Goal: Information Seeking & Learning: Learn about a topic

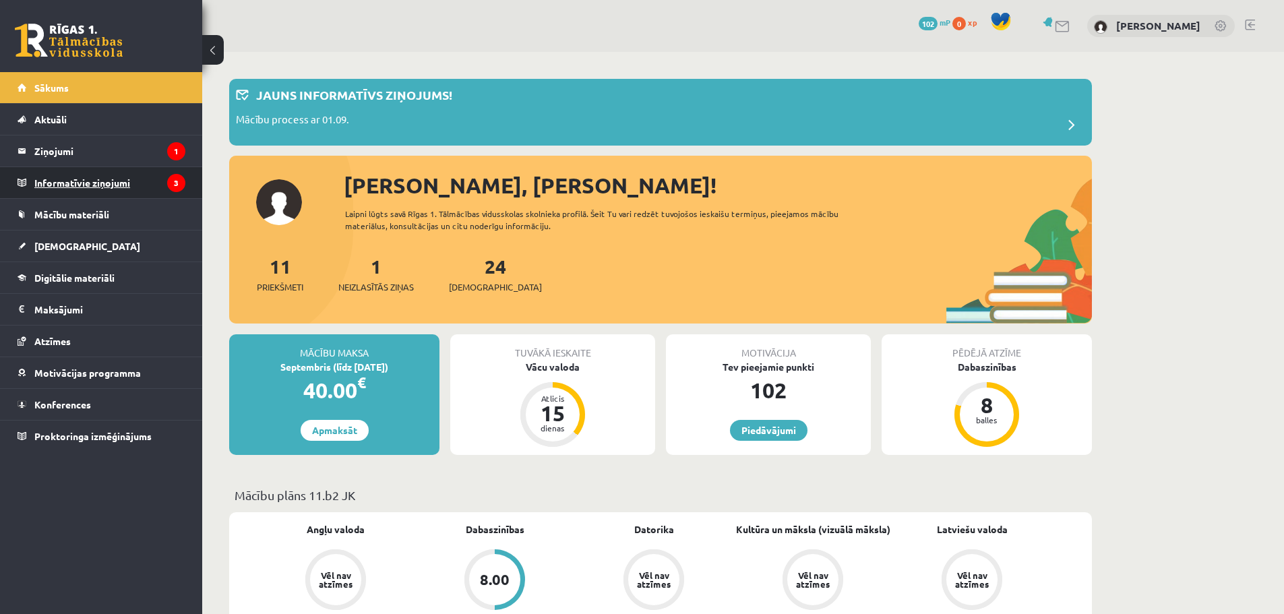
click at [122, 169] on legend "Informatīvie ziņojumi 3" at bounding box center [109, 182] width 151 height 31
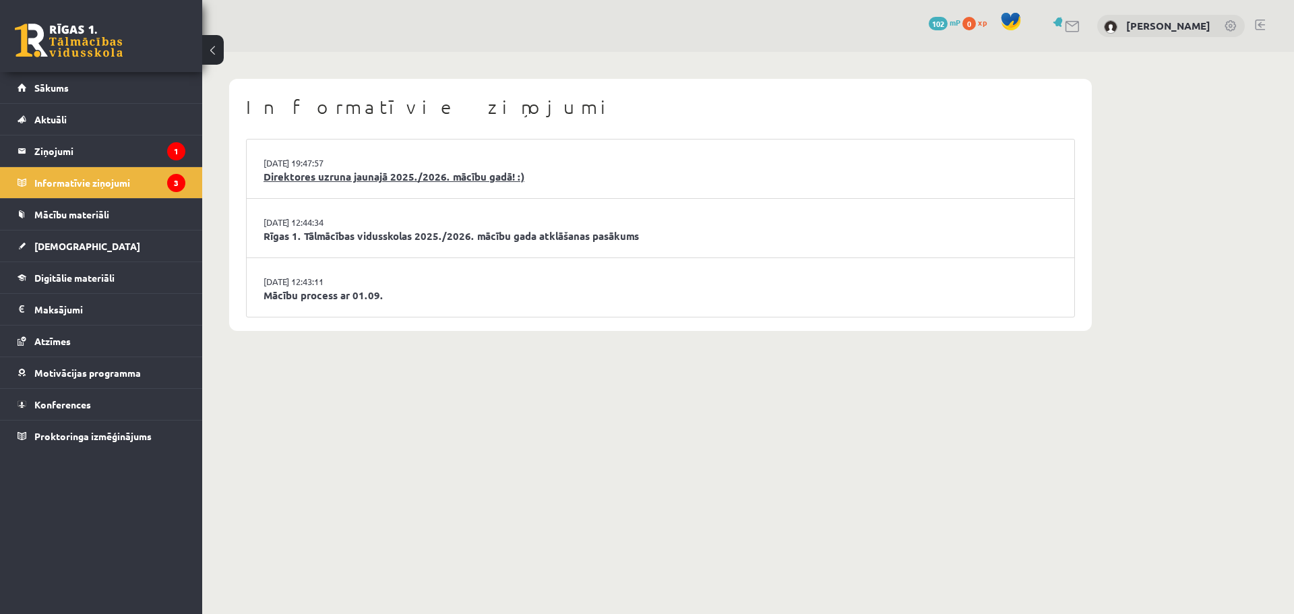
click at [321, 182] on link "Direktores uzruna jaunajā 2025./2026. mācību gadā! :)" at bounding box center [661, 177] width 794 height 16
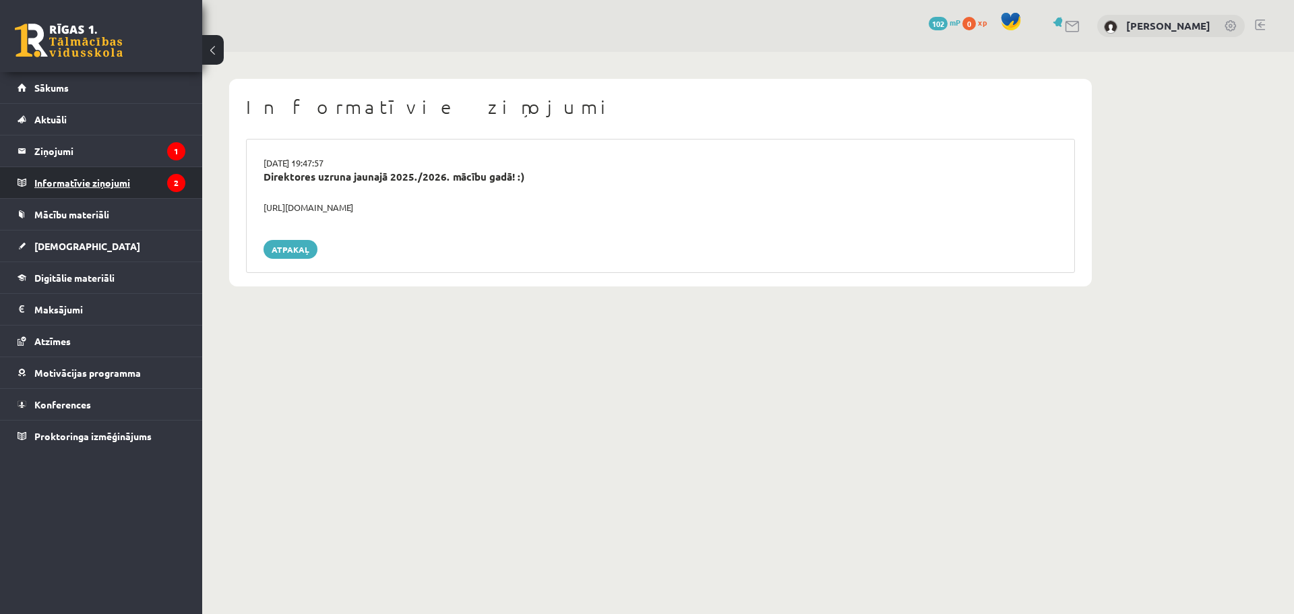
click at [150, 174] on legend "Informatīvie ziņojumi 2" at bounding box center [109, 182] width 151 height 31
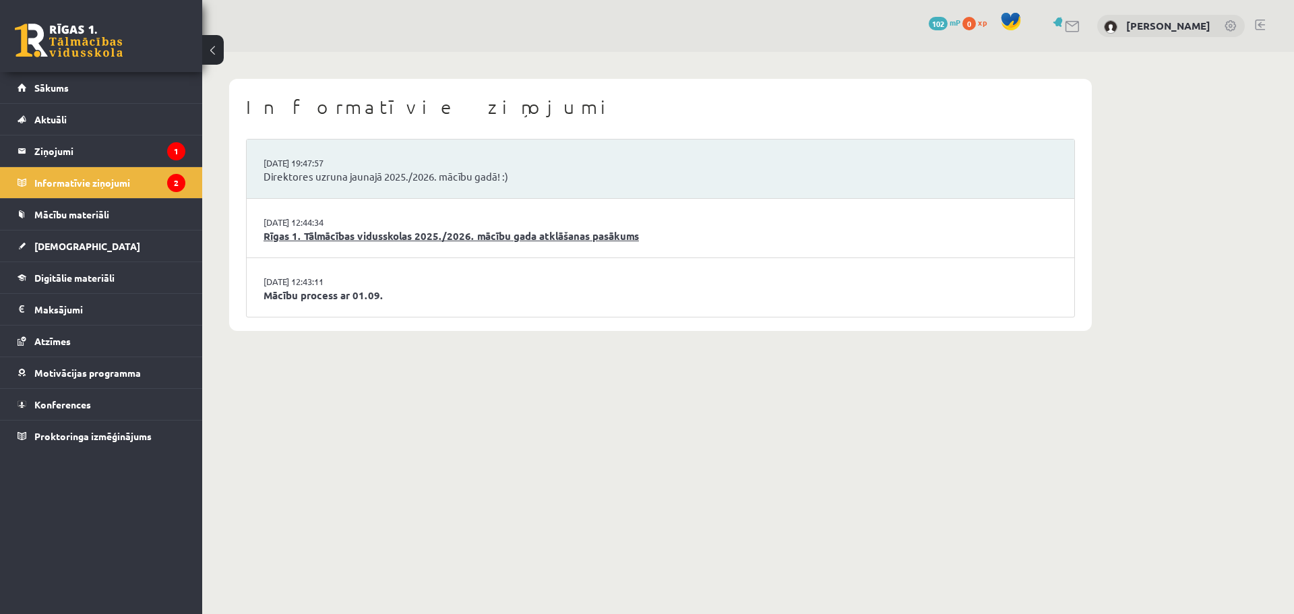
click at [346, 232] on link "Rīgas 1. Tālmācības vidusskolas 2025./2026. mācību gada atklāšanas pasākums" at bounding box center [661, 237] width 794 height 16
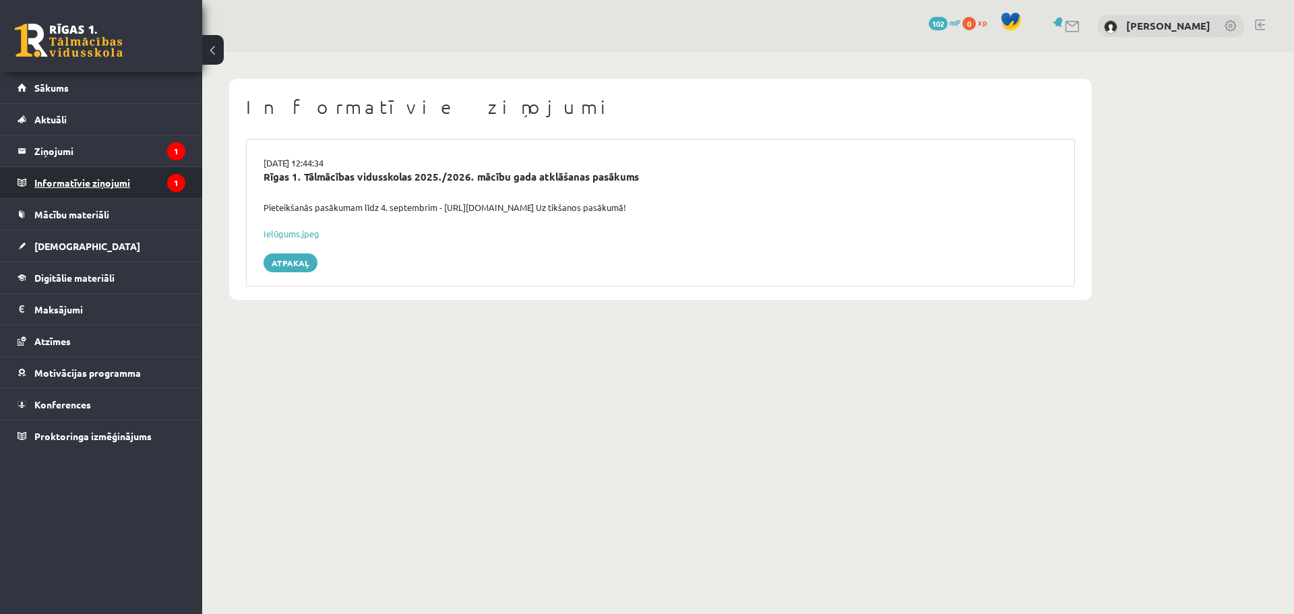
click at [119, 183] on legend "Informatīvie ziņojumi 1" at bounding box center [109, 182] width 151 height 31
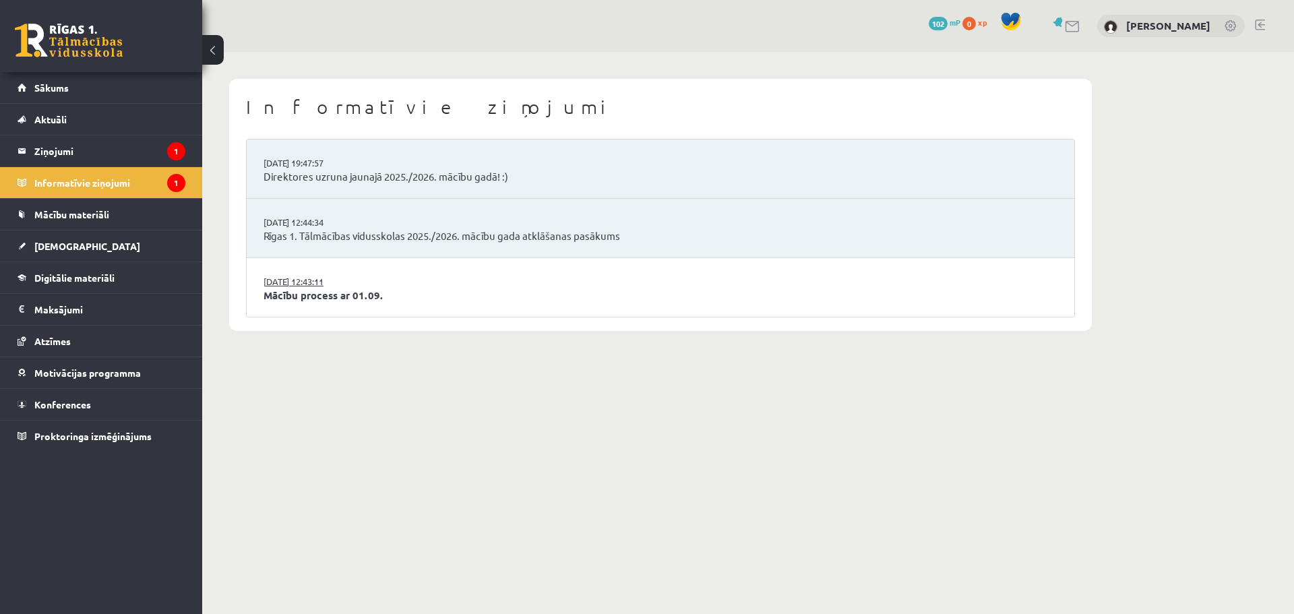
click at [328, 284] on link "[DATE] 12:43:11" at bounding box center [314, 281] width 101 height 13
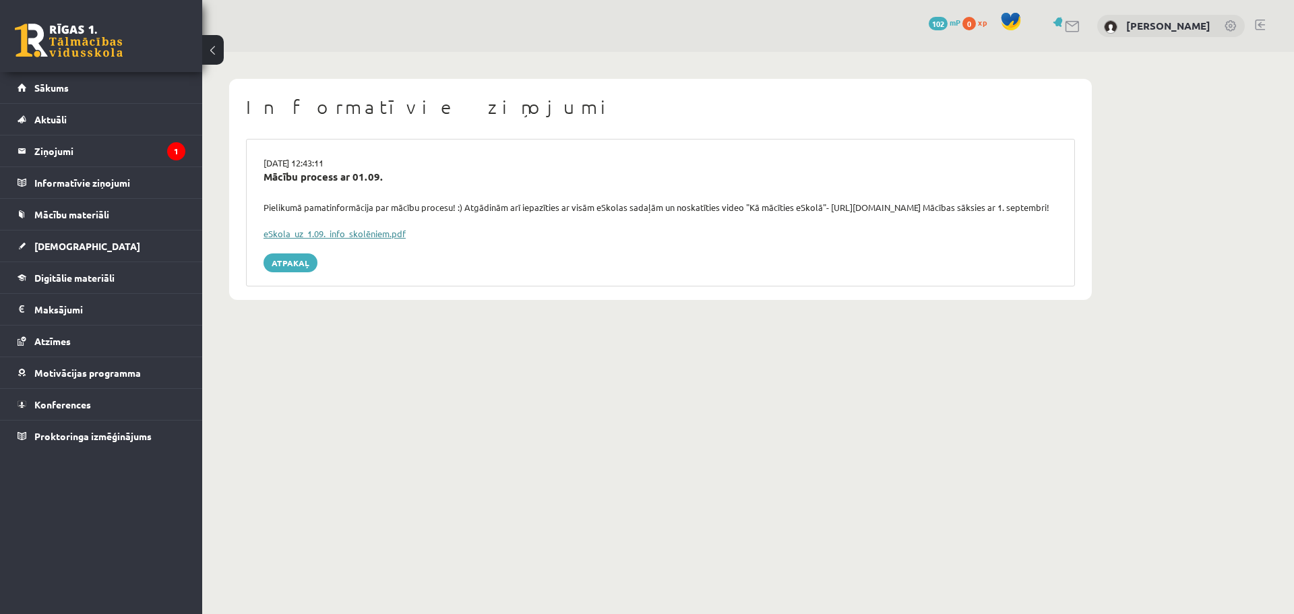
click at [339, 239] on link "eSkola_uz_1.09._info_skolēniem.pdf" at bounding box center [335, 233] width 142 height 11
click at [88, 150] on legend "Ziņojumi 1" at bounding box center [109, 150] width 151 height 31
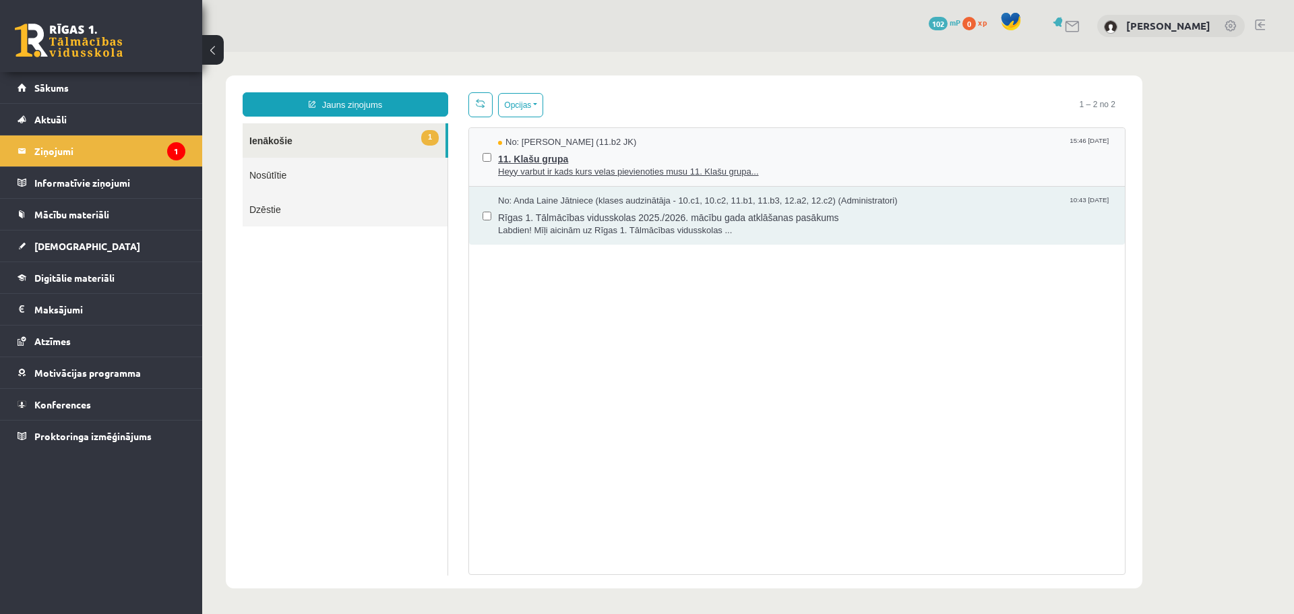
click at [622, 163] on span "11. Klašu grupa" at bounding box center [804, 157] width 613 height 17
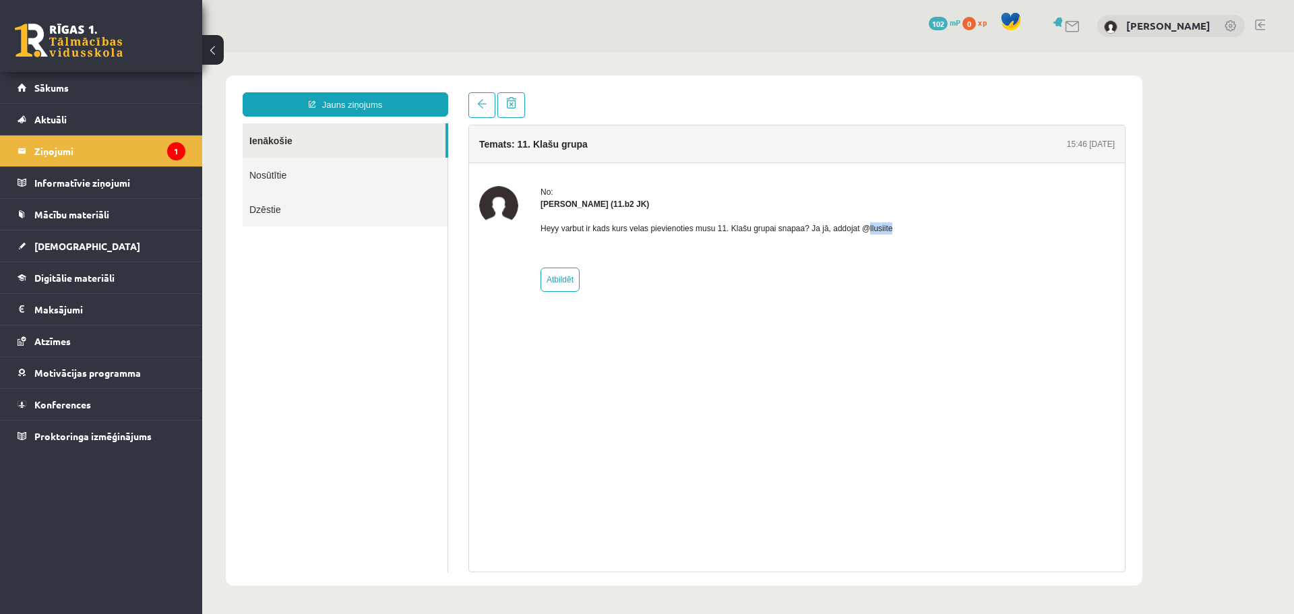
drag, startPoint x: 882, startPoint y: 230, endPoint x: 861, endPoint y: 229, distance: 21.6
click at [861, 229] on div "No: Liena Lūsīte (11.b2 JK) Heyy varbut ir kads kurs velas pievienoties musu 11…" at bounding box center [797, 239] width 636 height 106
click at [884, 211] on div "Heyy varbut ir kads kurs velas pievienoties musu 11. Klašu grupai snapaa? Ja jā…" at bounding box center [717, 233] width 352 height 47
click at [51, 90] on span "Sākums" at bounding box center [51, 88] width 34 height 12
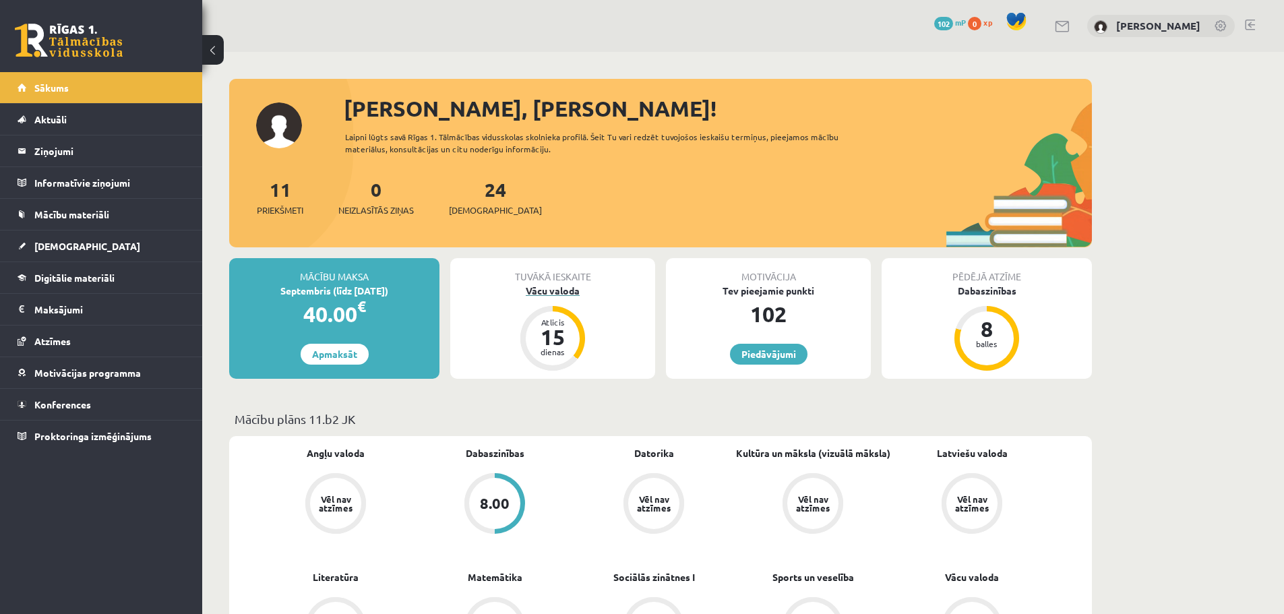
click at [564, 290] on div "Vācu valoda" at bounding box center [552, 291] width 205 height 14
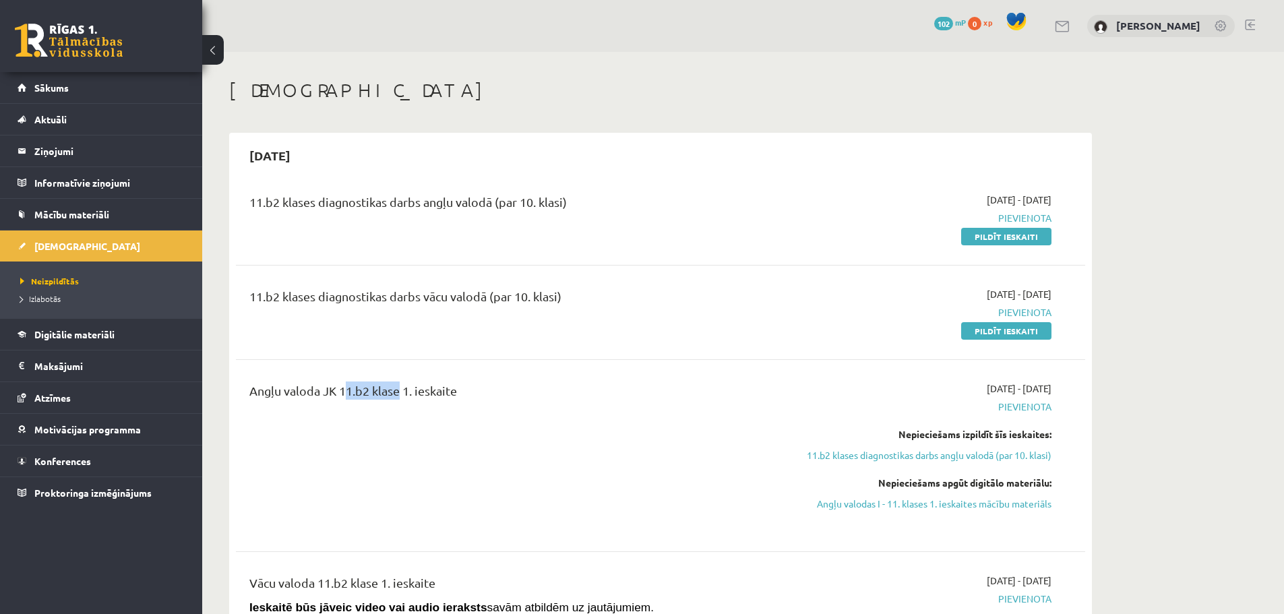
drag, startPoint x: 349, startPoint y: 388, endPoint x: 417, endPoint y: 397, distance: 68.6
click at [396, 392] on div "Angļu valoda JK 11.b2 klase 1. ieskaite" at bounding box center [513, 394] width 528 height 25
click at [487, 423] on div "Angļu valoda JK 11.b2 klase 1. ieskaite" at bounding box center [513, 456] width 548 height 148
drag, startPoint x: 506, startPoint y: 295, endPoint x: 351, endPoint y: 303, distance: 155.9
click at [406, 309] on div "11.b2 klases diagnostikas darbs vācu valodā (par 10. klasi)" at bounding box center [513, 299] width 528 height 25
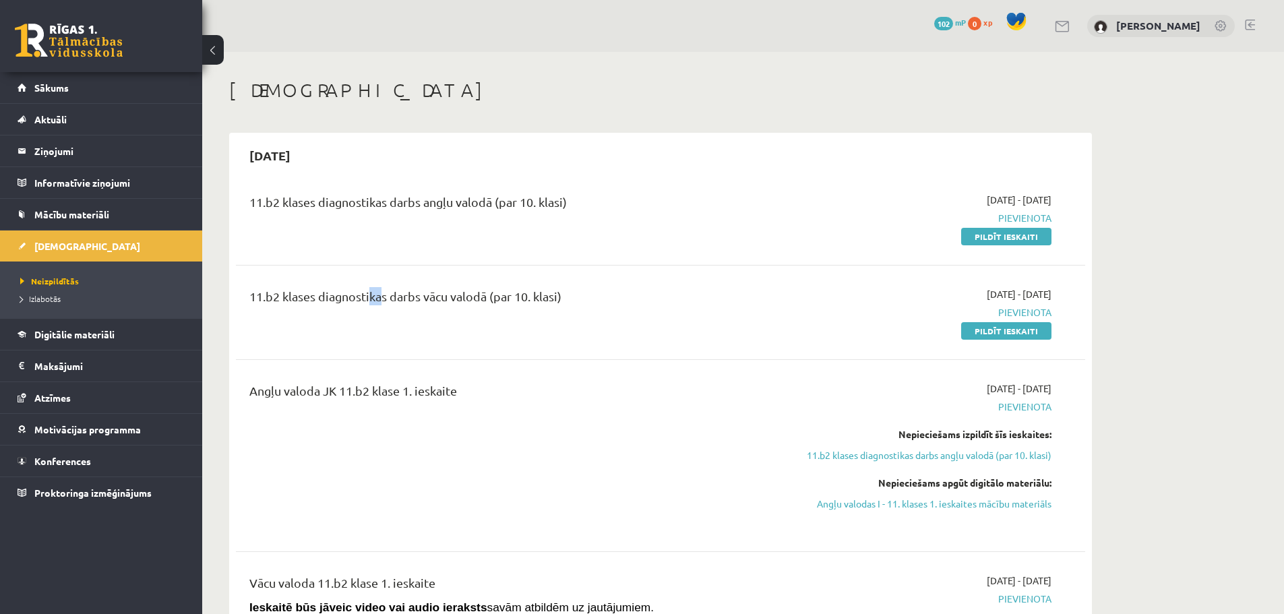
click at [375, 318] on div "11.b2 klases diagnostikas darbs vācu valodā (par 10. klasi)" at bounding box center [513, 312] width 548 height 51
click at [440, 317] on div "11.b2 klases diagnostikas darbs vācu valodā (par 10. klasi)" at bounding box center [513, 312] width 548 height 51
click at [78, 333] on span "Digitālie materiāli" at bounding box center [74, 334] width 80 height 12
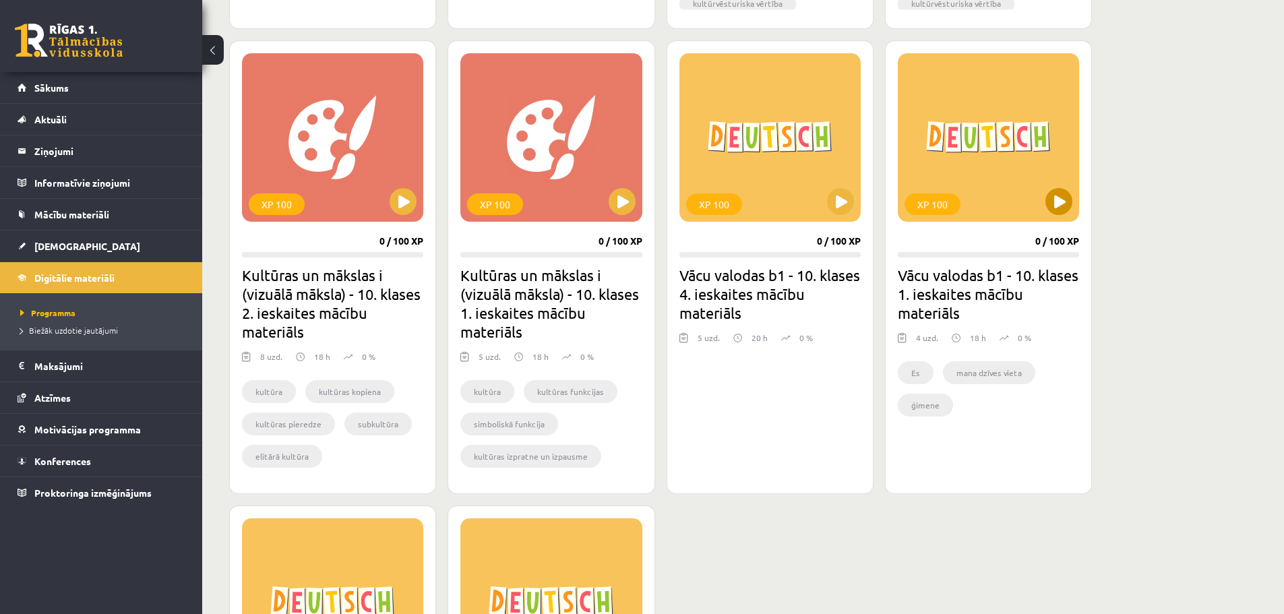
scroll to position [1618, 0]
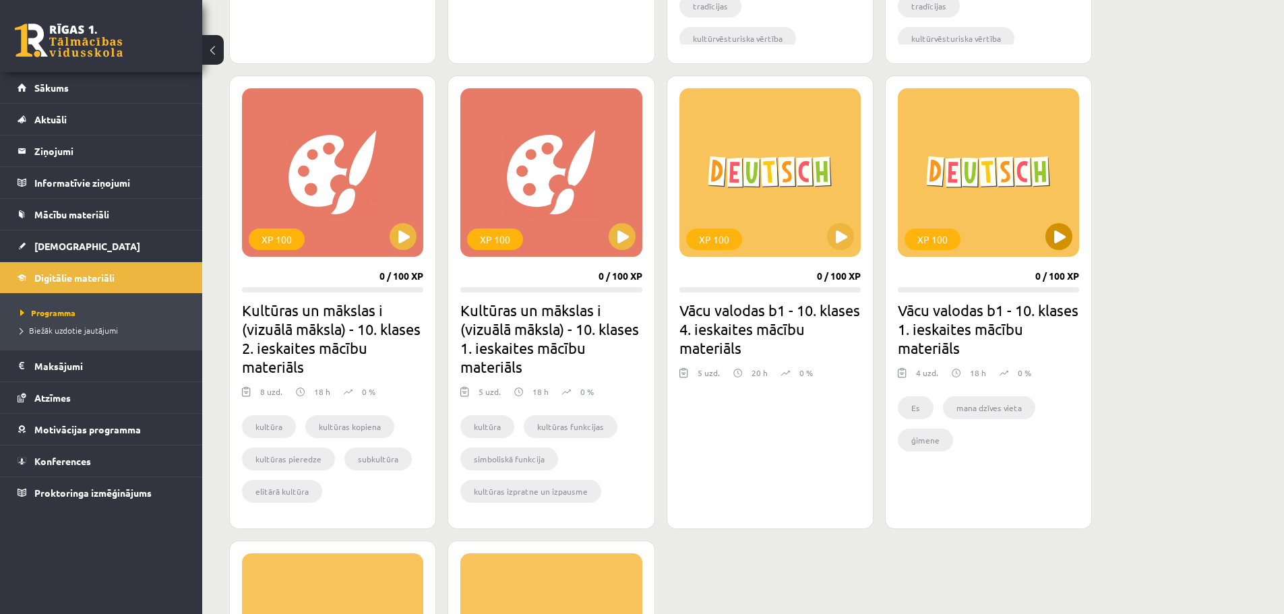
click at [975, 151] on div "XP 100" at bounding box center [988, 172] width 181 height 169
click at [947, 257] on div "XP 100 0 / 100 XP Vācu valodas b1 - 10. klases 1. ieskaites mācību materiāls 4 …" at bounding box center [988, 302] width 207 height 454
click at [958, 193] on div "XP 100" at bounding box center [988, 172] width 181 height 169
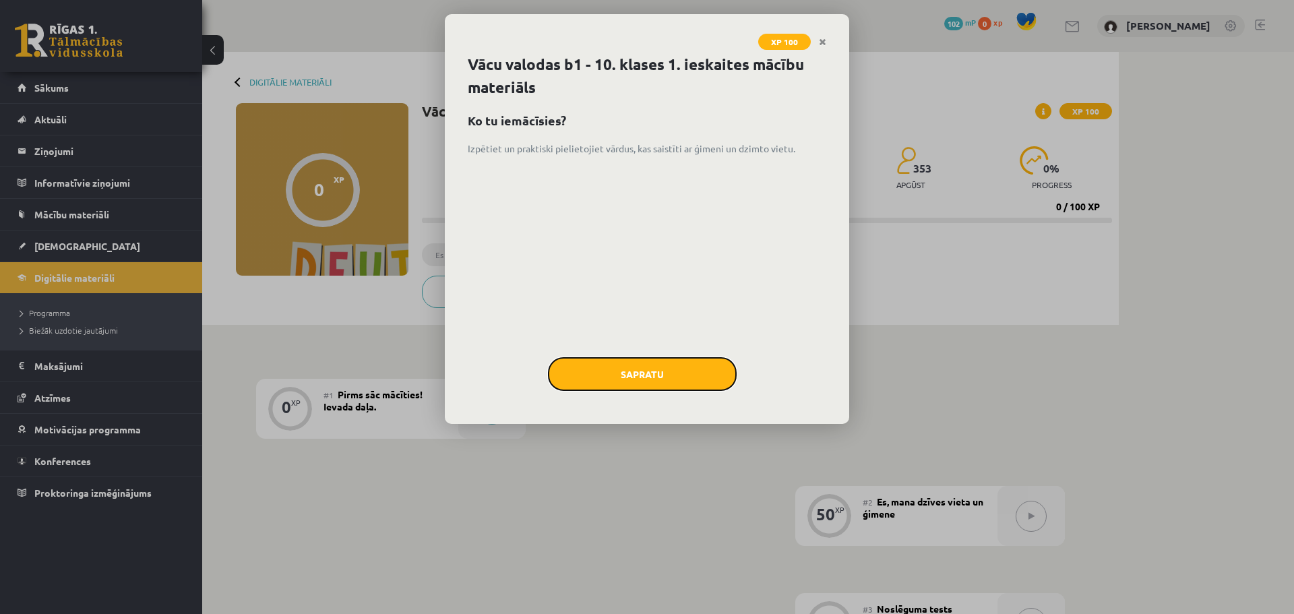
click at [671, 365] on button "Sapratu" at bounding box center [642, 374] width 189 height 34
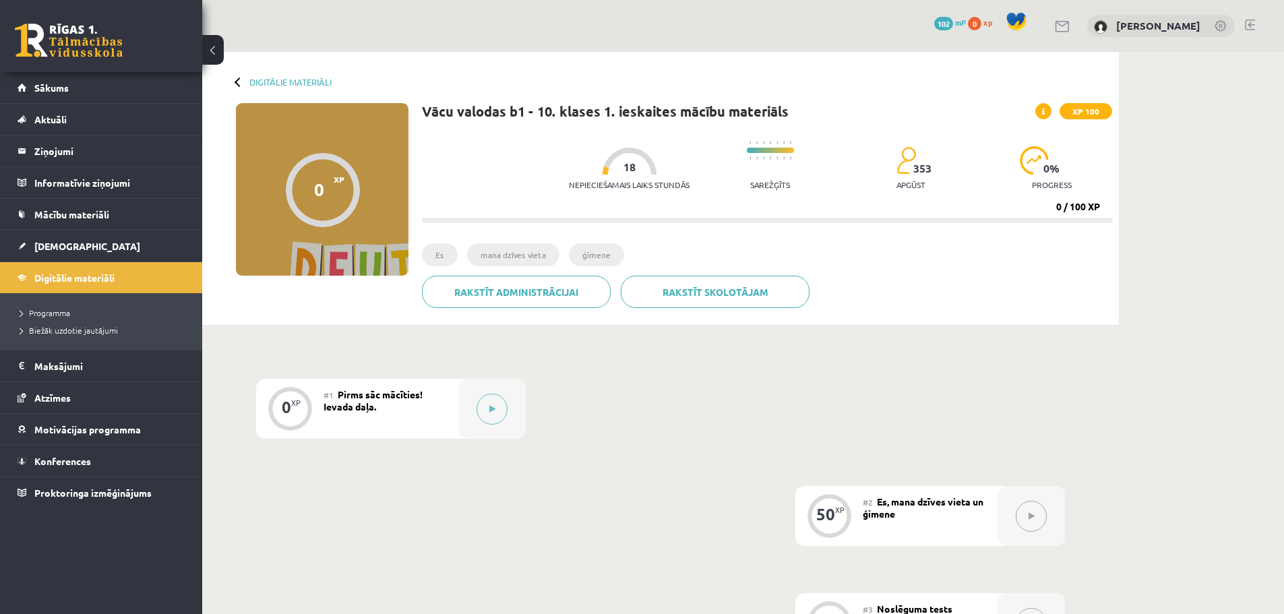
drag, startPoint x: 936, startPoint y: 173, endPoint x: 876, endPoint y: 172, distance: 60.0
click at [879, 171] on div "Nepieciešamais laiks stundās 18 Sarežģīts 353 apgūst 0 % progress" at bounding box center [840, 164] width 543 height 67
click at [911, 198] on div "Nepieciešamais laiks stundās 18 Sarežģīts 353 apgūst 0 % progress 0 / 100 XP" at bounding box center [767, 177] width 690 height 92
drag, startPoint x: 629, startPoint y: 165, endPoint x: 593, endPoint y: 164, distance: 36.4
click at [593, 164] on div "Nepieciešamais laiks stundās 18" at bounding box center [629, 173] width 121 height 50
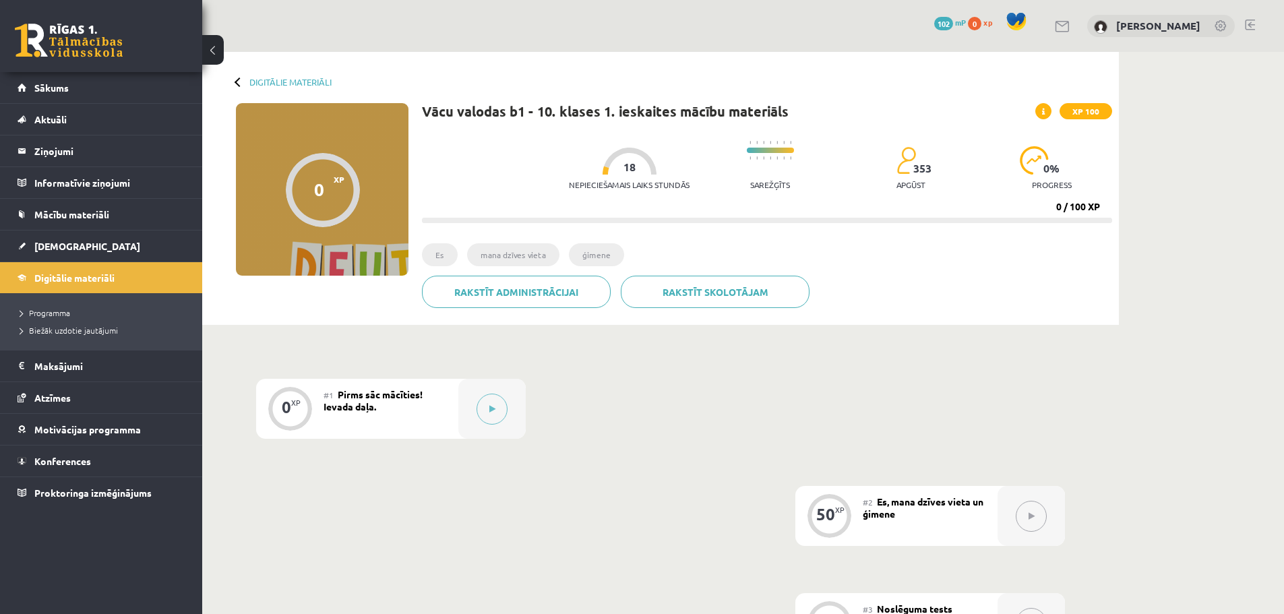
click at [698, 189] on div "Nepieciešamais laiks stundās 18 Sarežģīts 353 apgūst 0 % progress" at bounding box center [840, 164] width 543 height 67
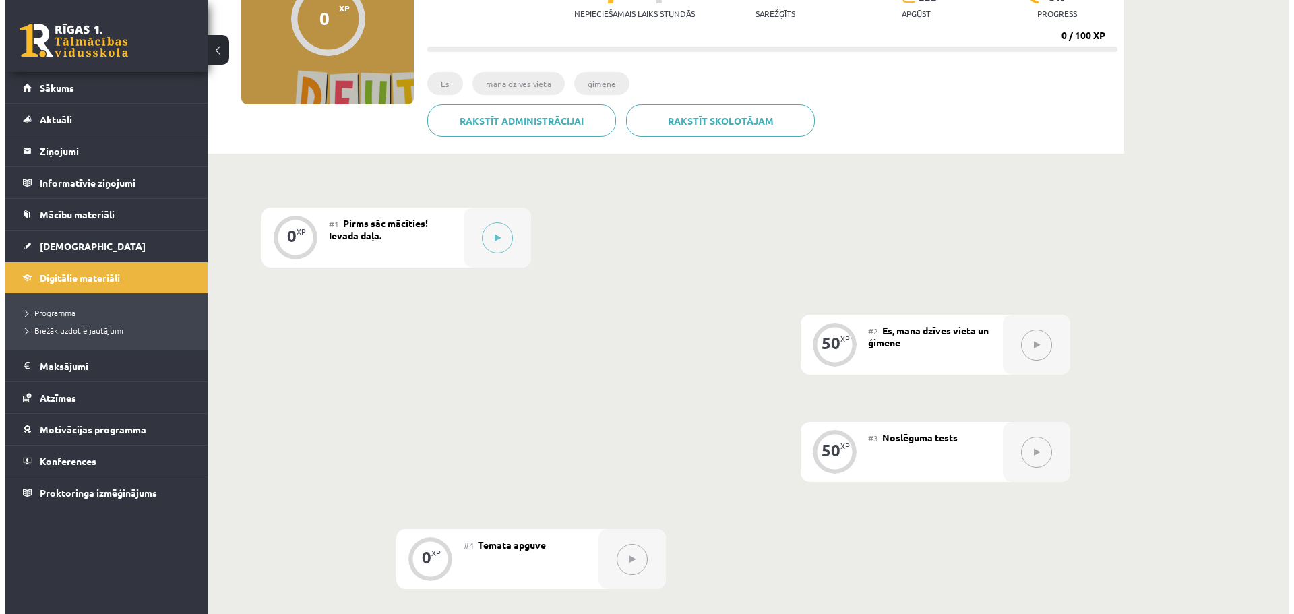
scroll to position [270, 0]
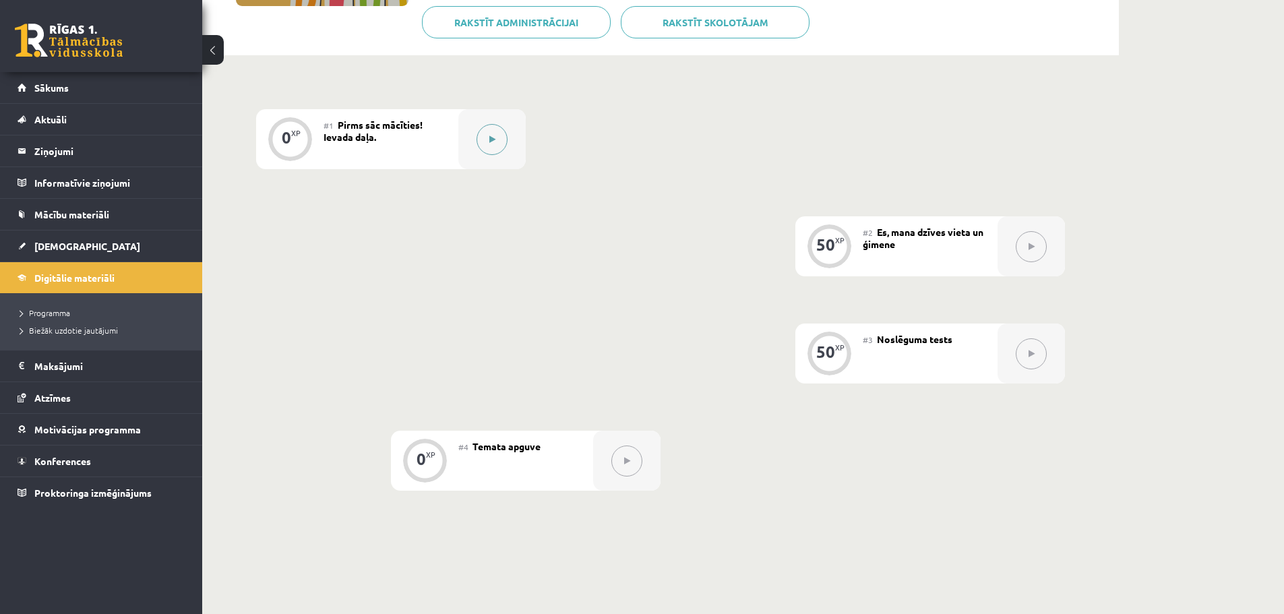
click at [496, 139] on button at bounding box center [492, 139] width 31 height 31
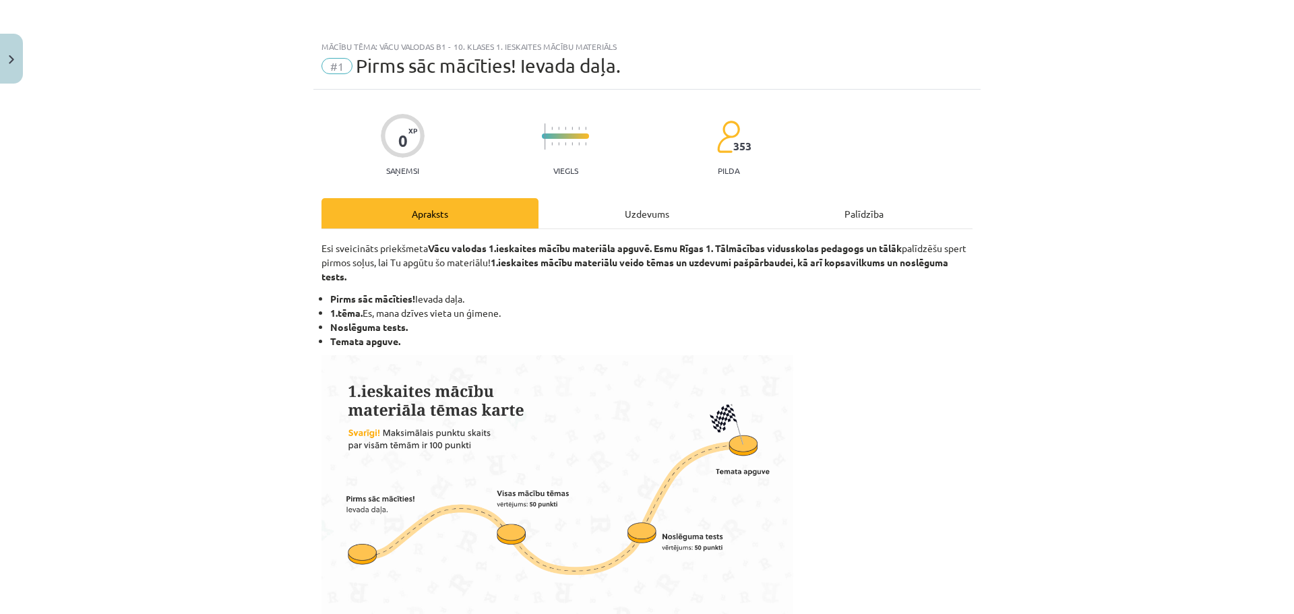
click at [624, 222] on div "Uzdevums" at bounding box center [647, 213] width 217 height 30
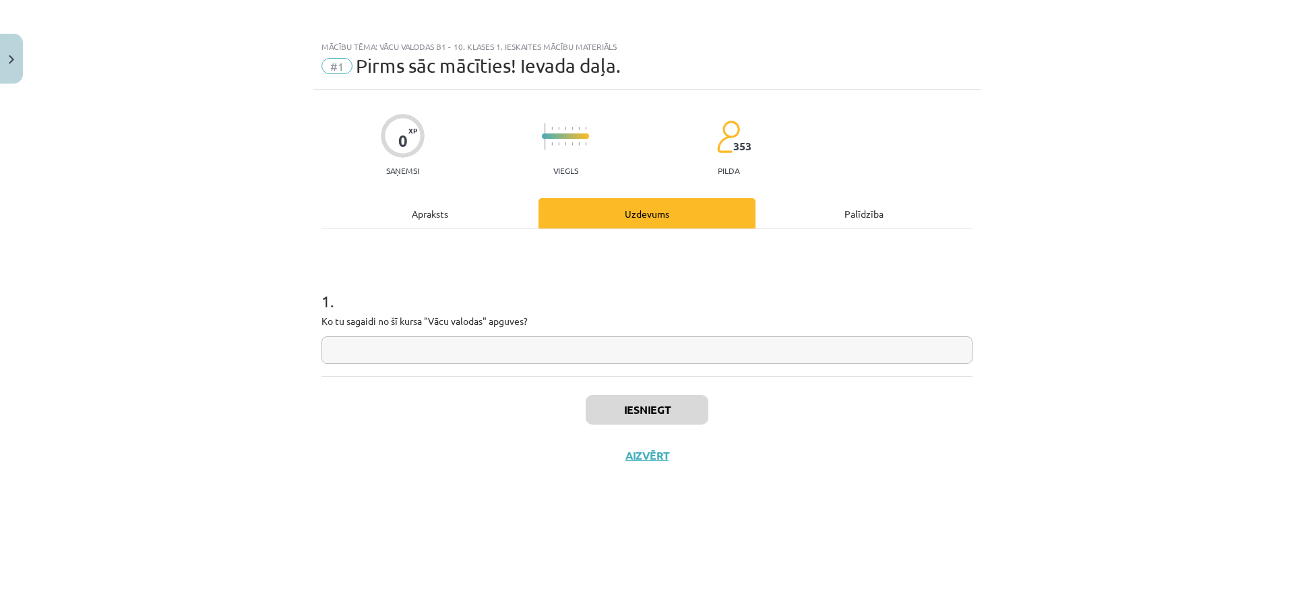
click at [507, 211] on div "Apraksts" at bounding box center [430, 213] width 217 height 30
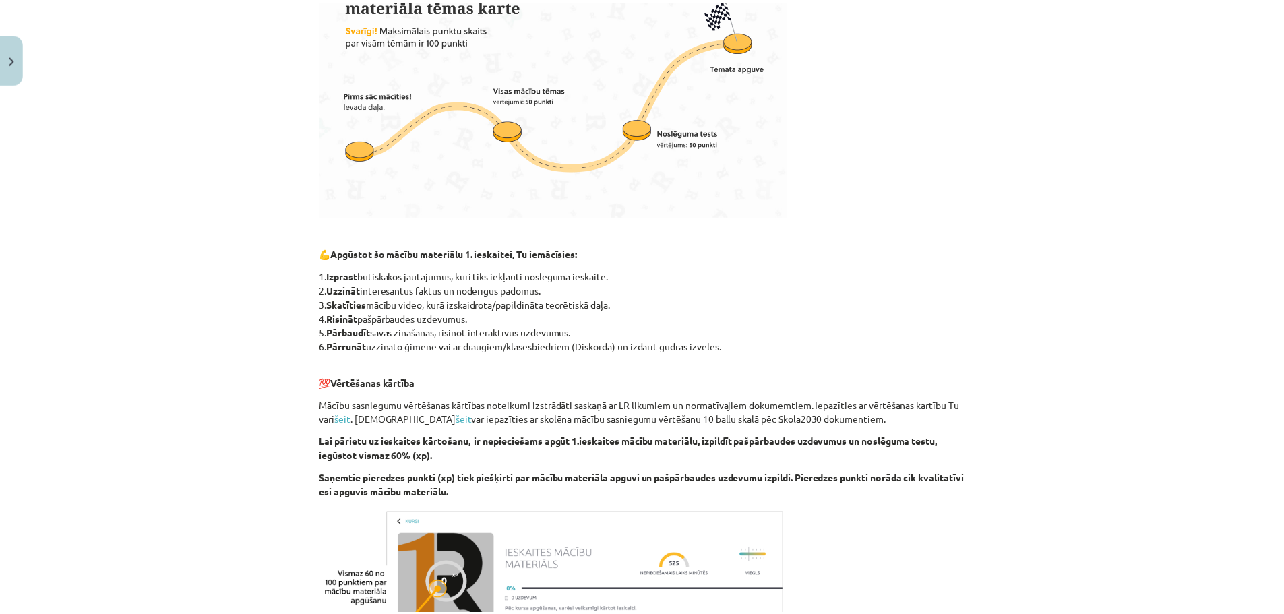
scroll to position [602, 0]
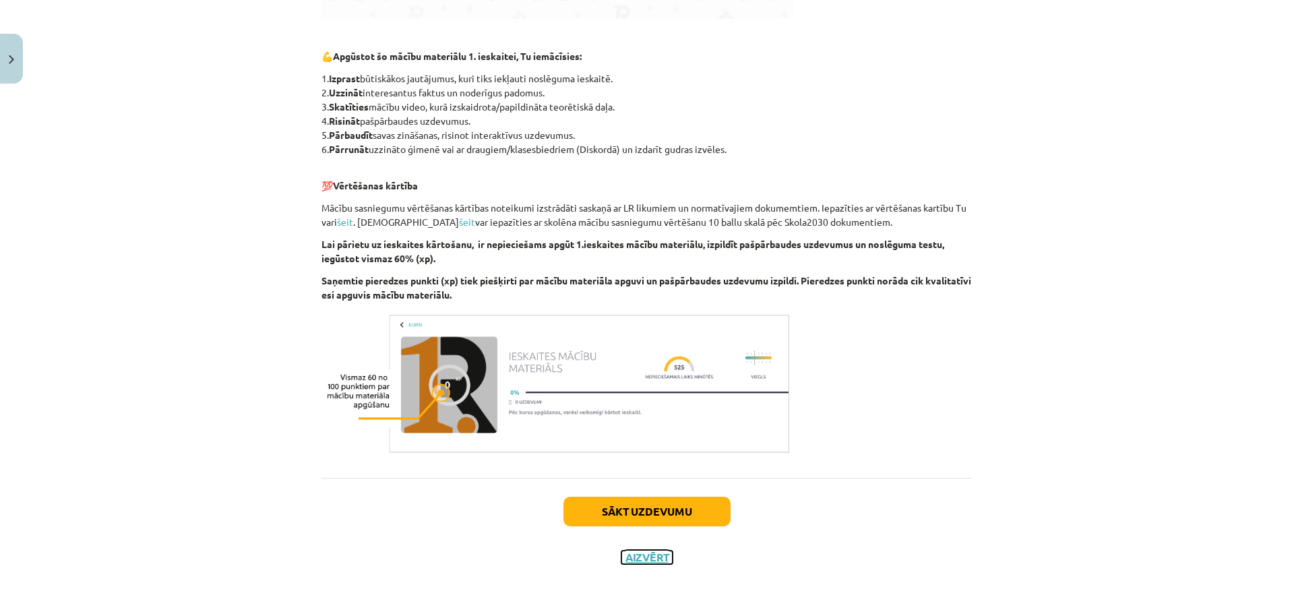
click at [653, 562] on button "Aizvērt" at bounding box center [647, 557] width 51 height 13
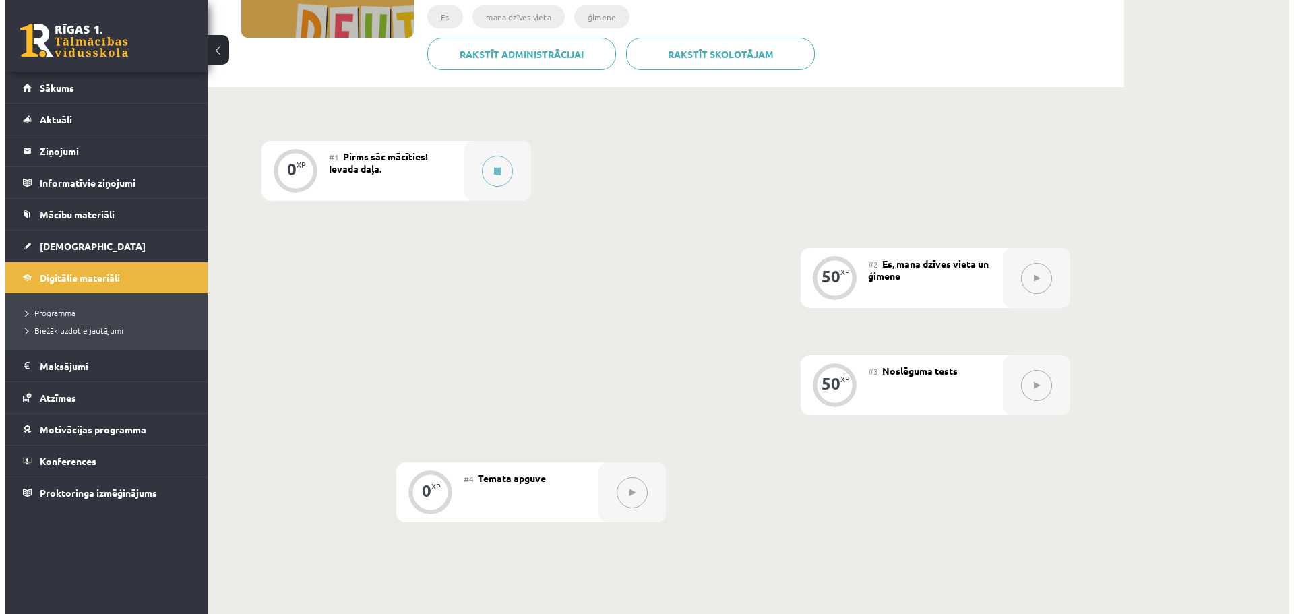
scroll to position [0, 0]
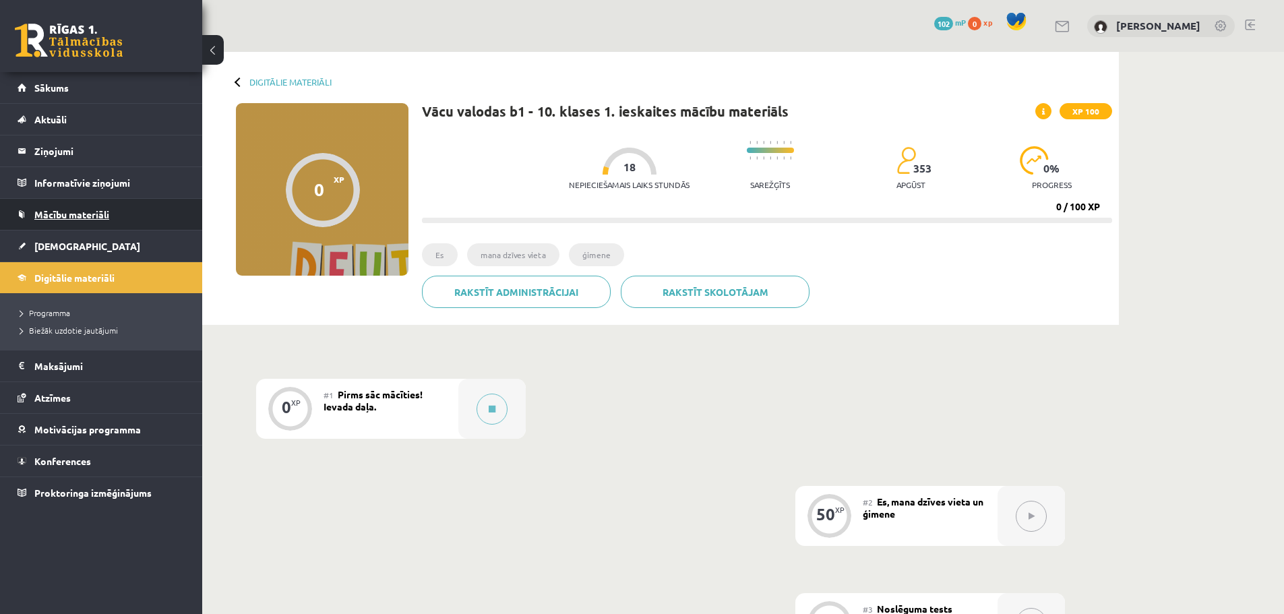
click at [107, 212] on span "Mācību materiāli" at bounding box center [71, 214] width 75 height 12
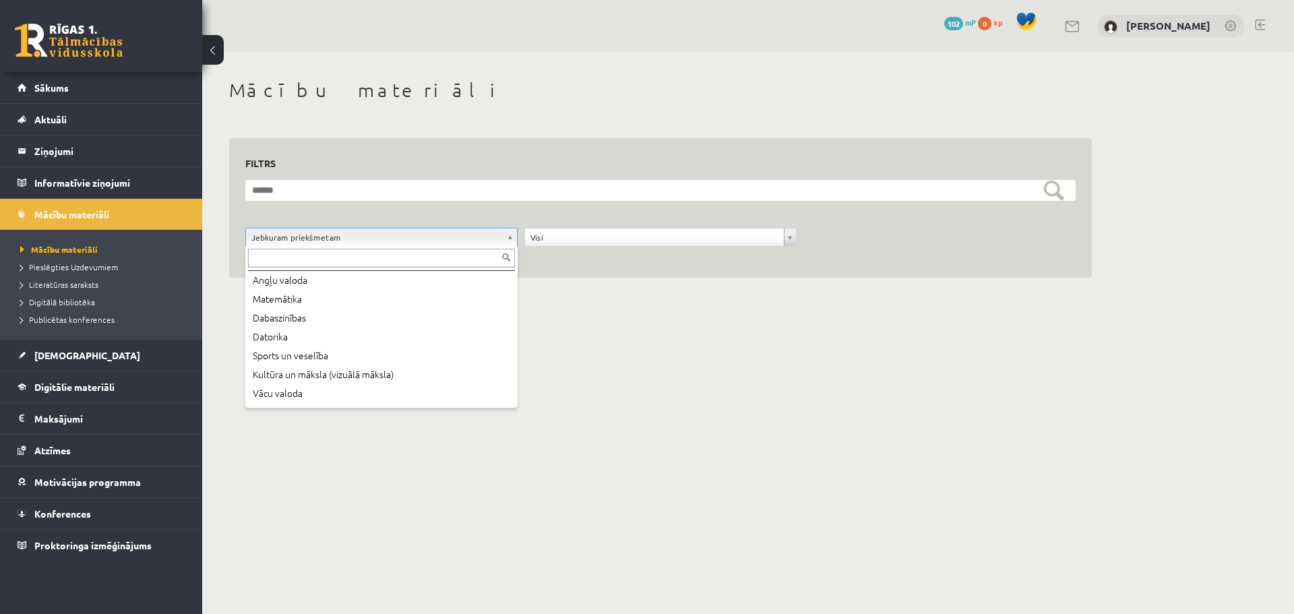
scroll to position [67, 0]
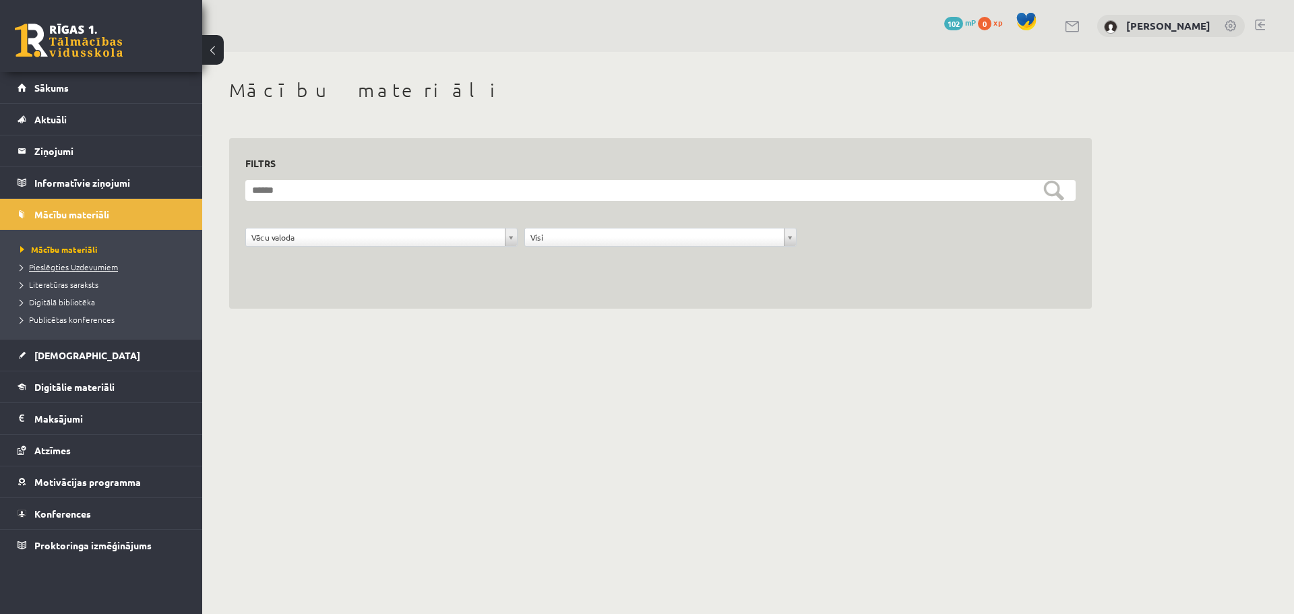
click at [90, 264] on span "Pieslēgties Uzdevumiem" at bounding box center [69, 267] width 98 height 11
click at [61, 94] on link "Sākums" at bounding box center [102, 87] width 168 height 31
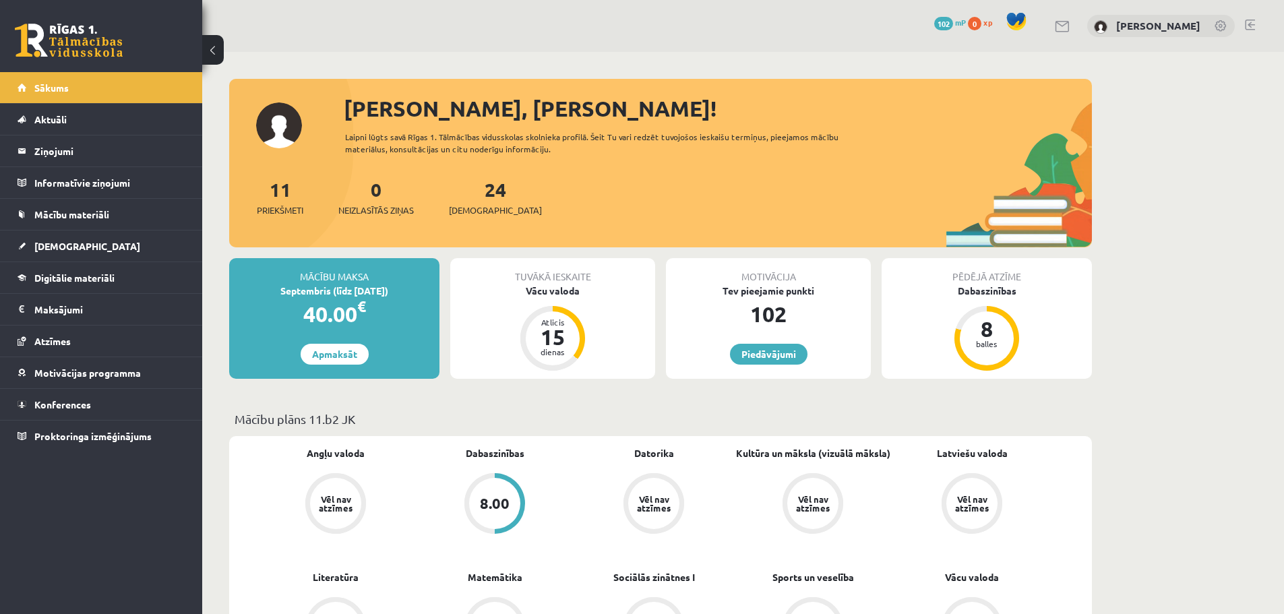
drag, startPoint x: 394, startPoint y: 138, endPoint x: 581, endPoint y: 152, distance: 187.3
click at [580, 152] on div "Laipni lūgts savā Rīgas 1. Tālmācības vidusskolas skolnieka profilā. Šeit Tu va…" at bounding box center [604, 143] width 518 height 24
click at [582, 152] on div "Laipni lūgts savā Rīgas 1. Tālmācības vidusskolas skolnieka profilā. Šeit Tu va…" at bounding box center [604, 143] width 518 height 24
click at [269, 196] on div "11 Priekšmeti" at bounding box center [280, 196] width 47 height 42
click at [276, 197] on link "11 Priekšmeti" at bounding box center [280, 197] width 47 height 40
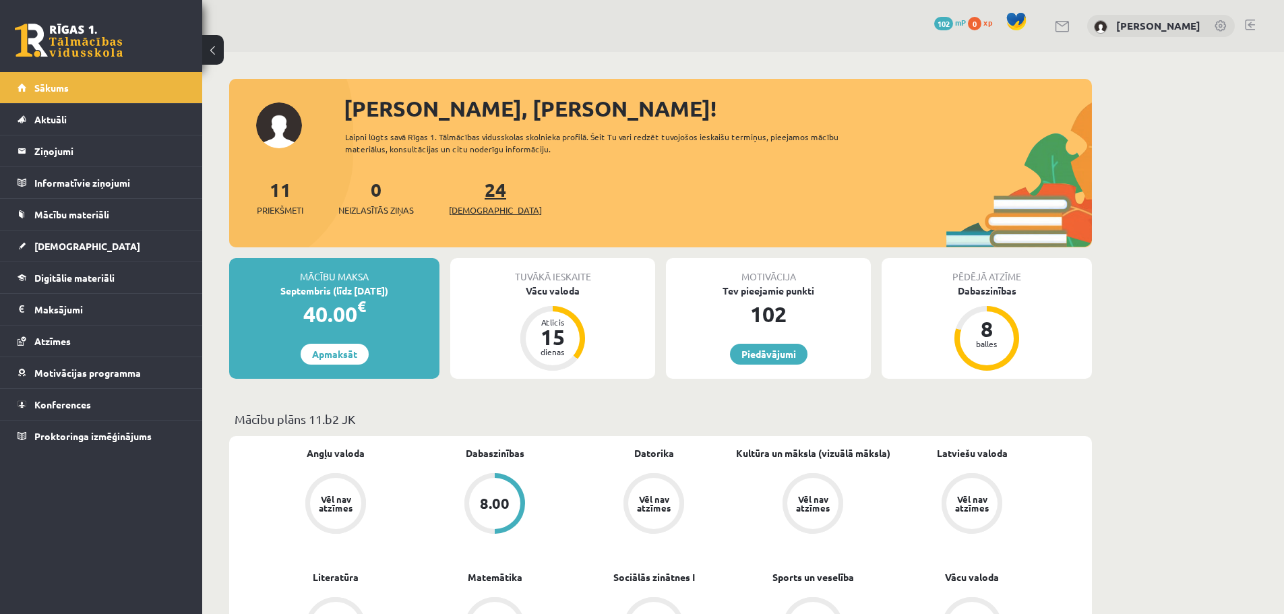
click at [479, 191] on link "24 Ieskaites" at bounding box center [495, 197] width 93 height 40
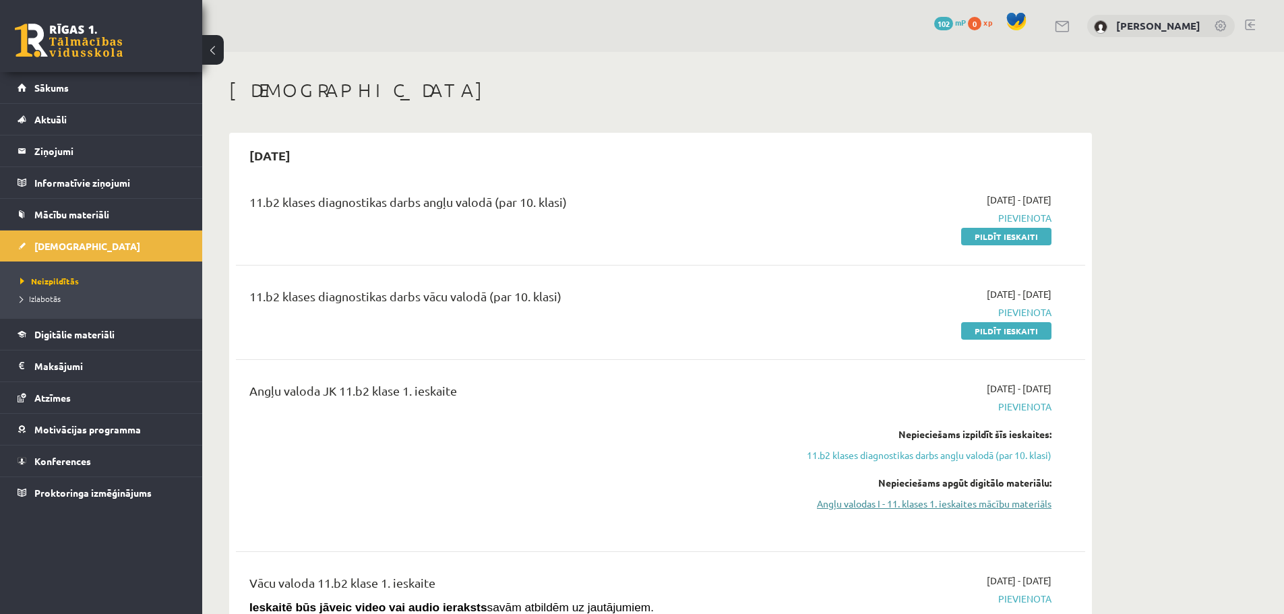
click at [979, 508] on link "Angļu valodas I - 11. klases 1. ieskaites mācību materiāls" at bounding box center [924, 504] width 254 height 14
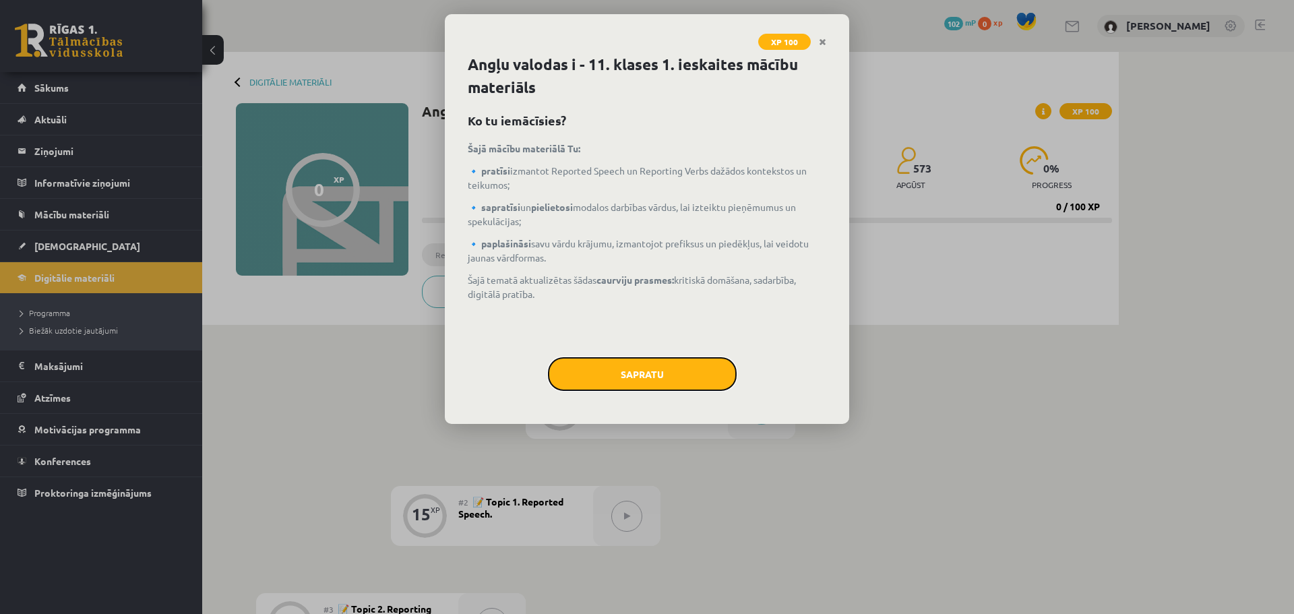
click at [670, 380] on button "Sapratu" at bounding box center [642, 374] width 189 height 34
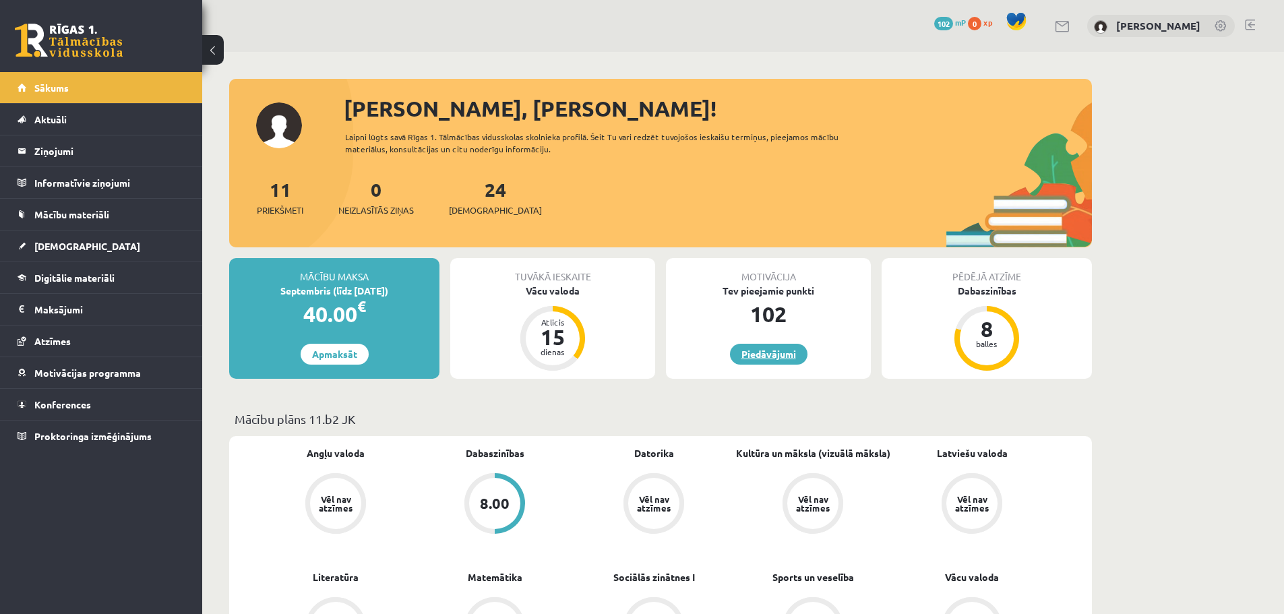
click at [781, 351] on link "Piedāvājumi" at bounding box center [769, 354] width 78 height 21
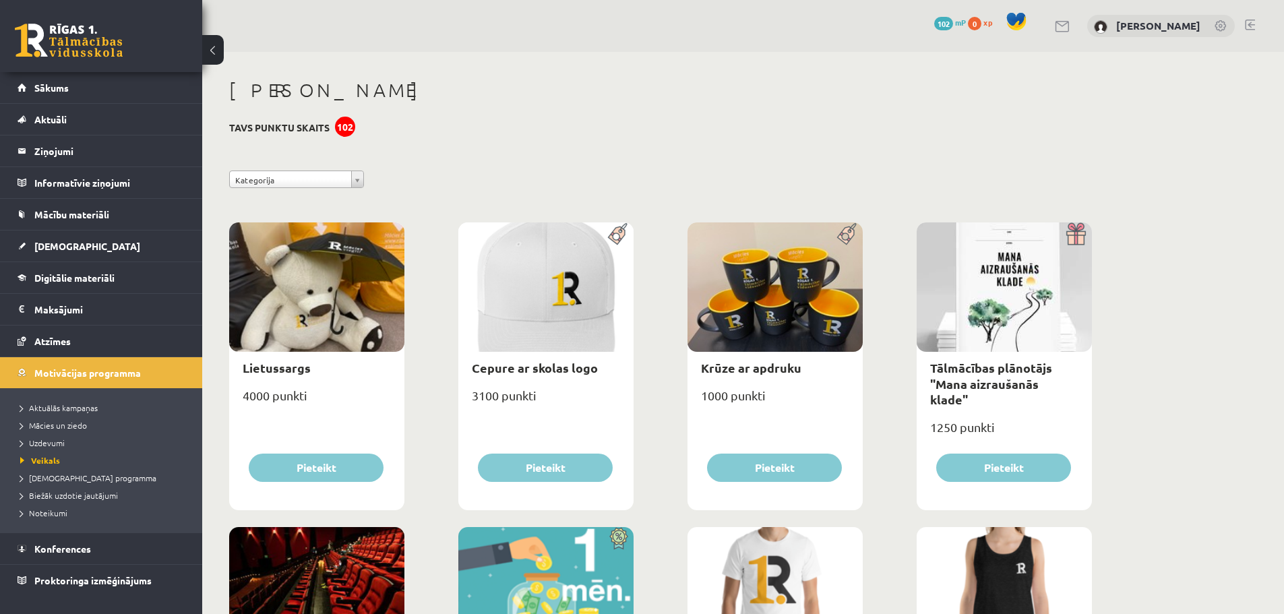
click at [953, 22] on span "102" at bounding box center [943, 23] width 19 height 13
click at [340, 123] on div "102" at bounding box center [345, 127] width 20 height 20
click at [49, 338] on span "Atzīmes" at bounding box center [52, 341] width 36 height 12
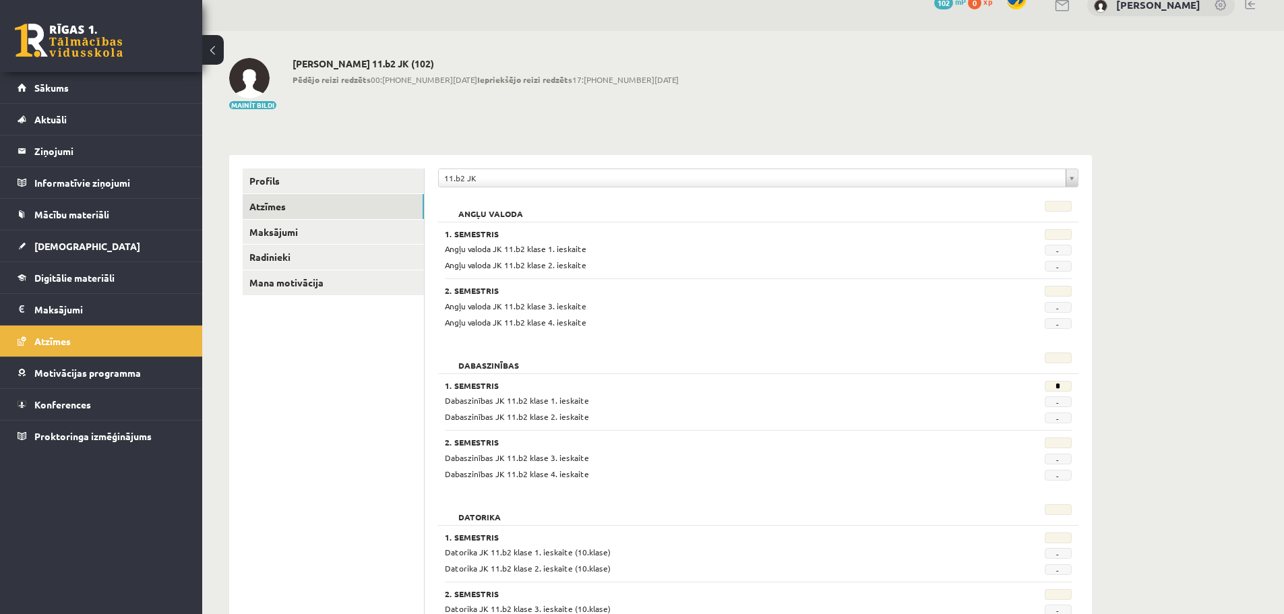
scroll to position [67, 0]
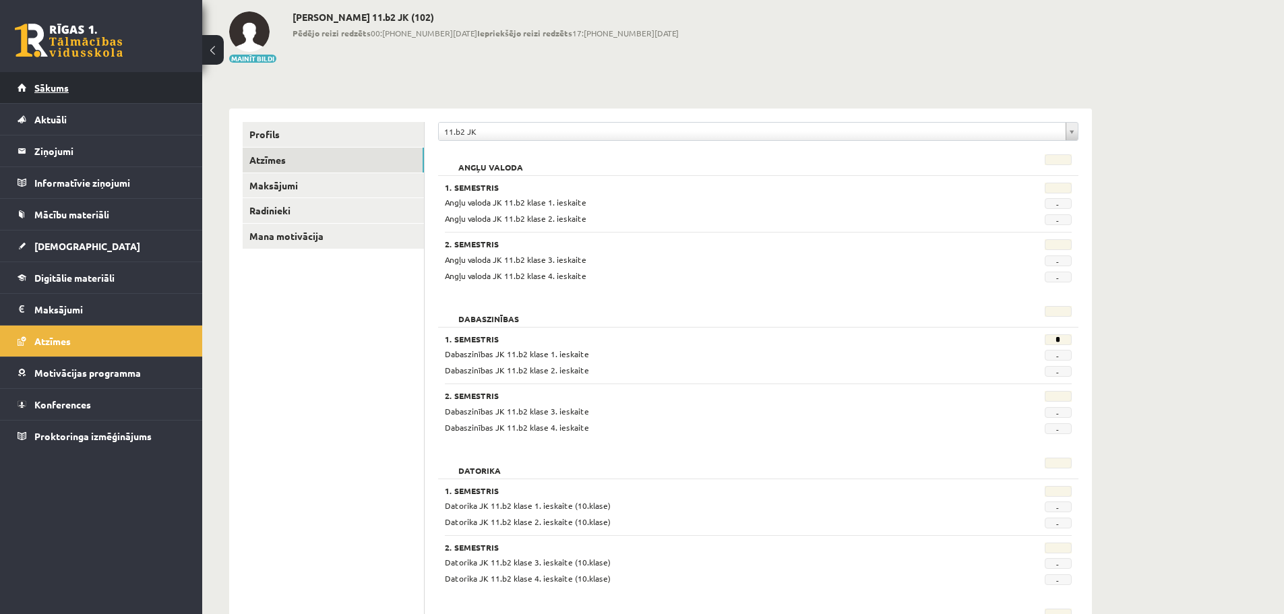
click at [71, 89] on link "Sākums" at bounding box center [102, 87] width 168 height 31
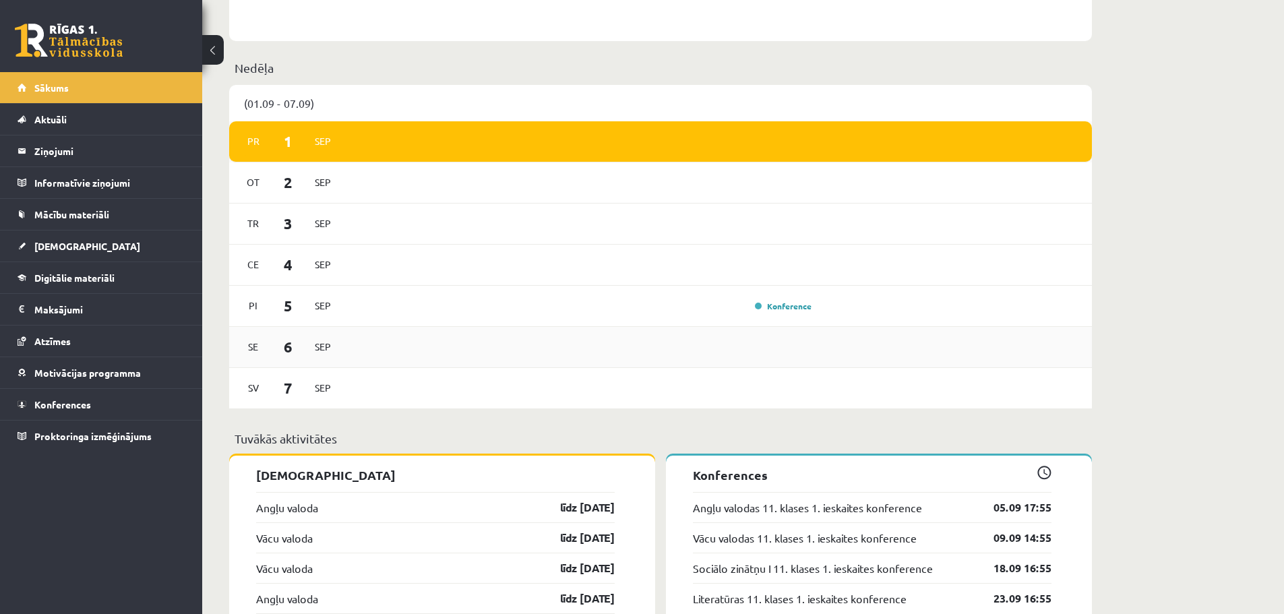
scroll to position [809, 0]
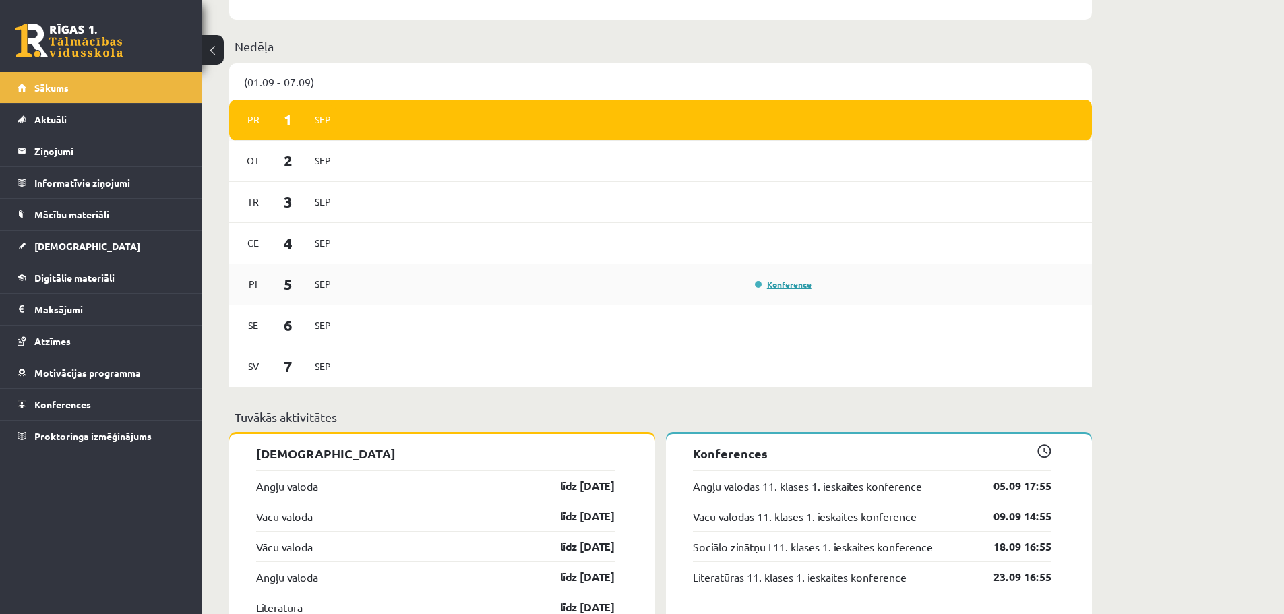
click at [787, 287] on link "Konference" at bounding box center [783, 284] width 57 height 11
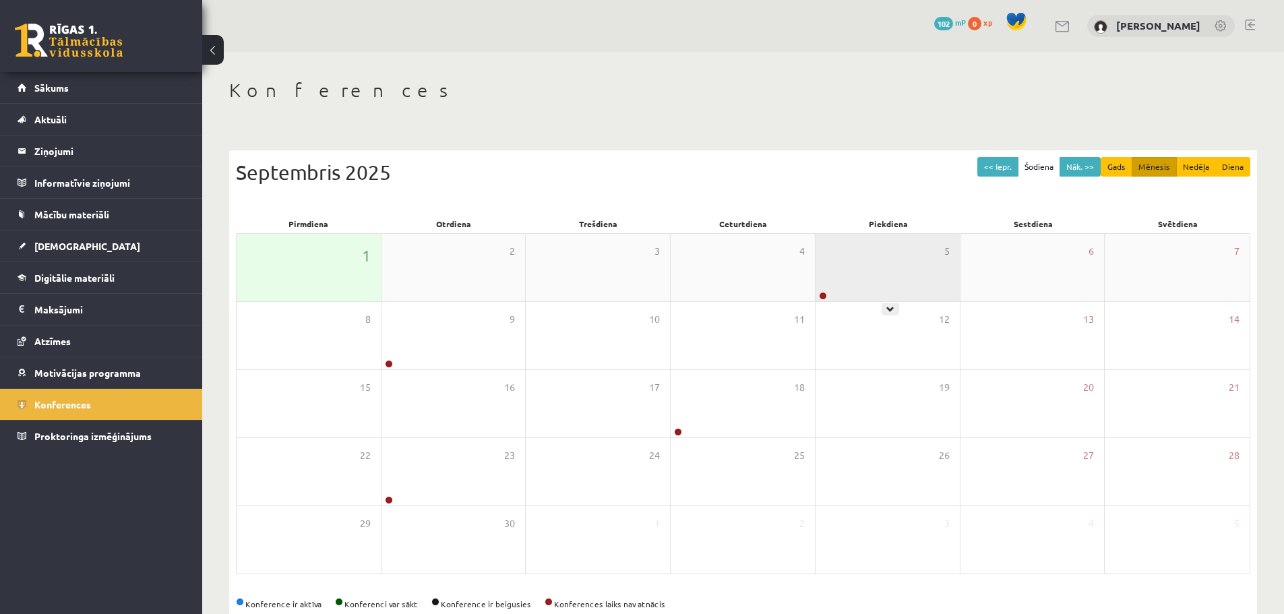
click at [820, 295] on link at bounding box center [823, 296] width 8 height 8
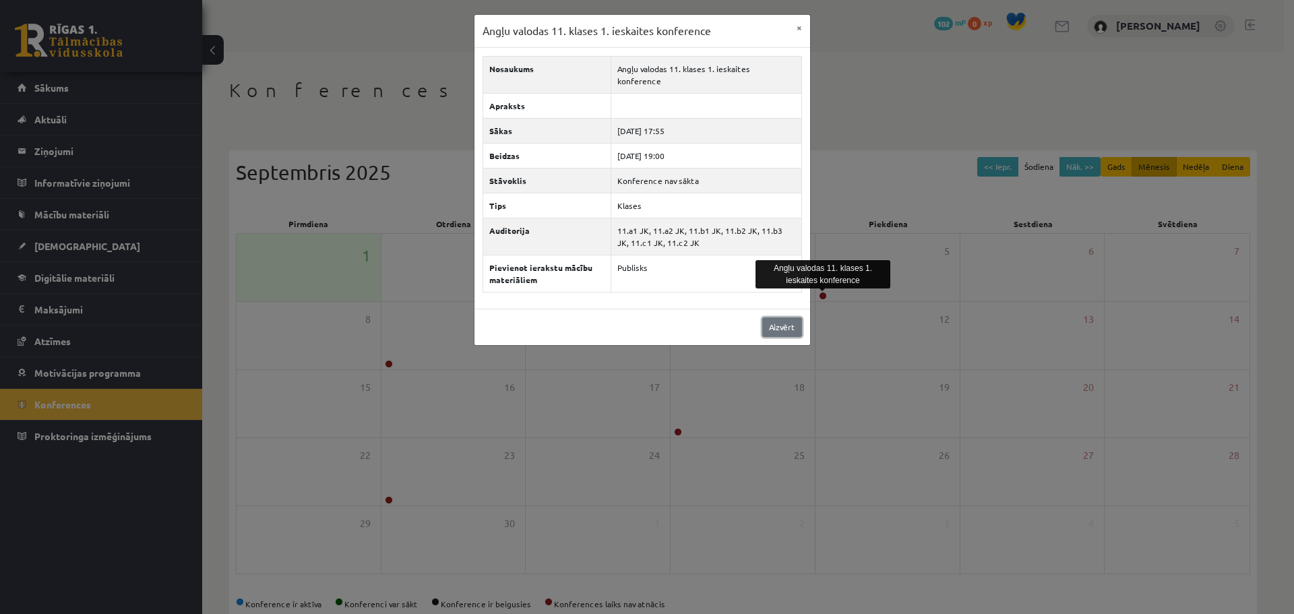
click at [776, 322] on link "Aizvērt" at bounding box center [782, 328] width 40 height 20
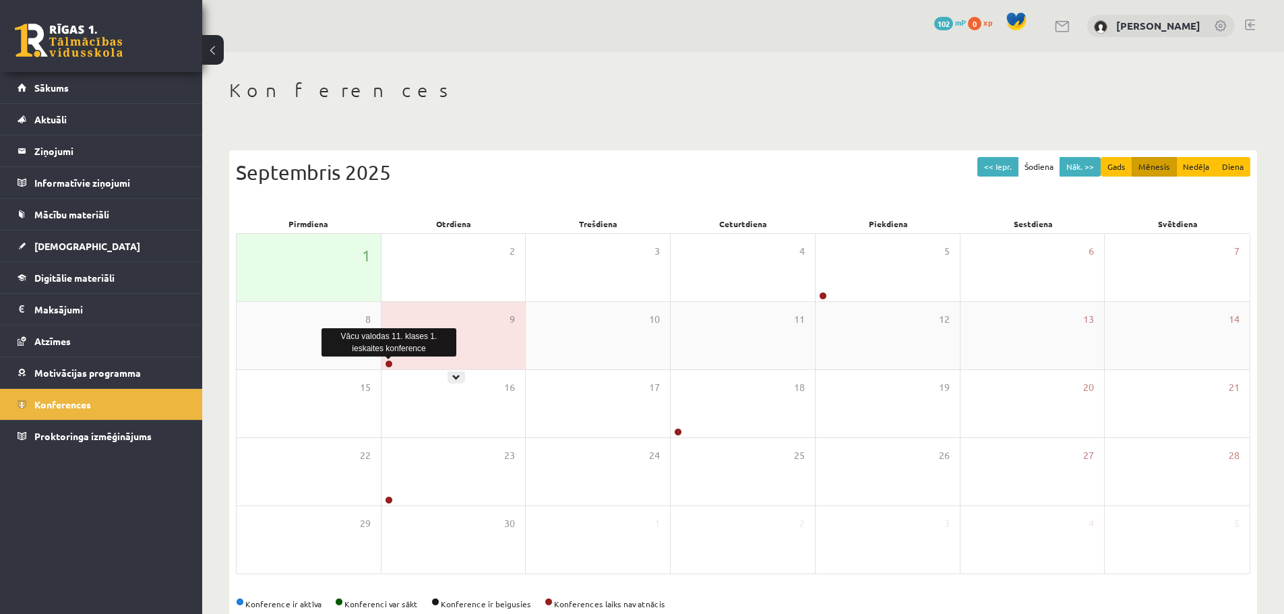
click at [389, 361] on link at bounding box center [389, 364] width 8 height 8
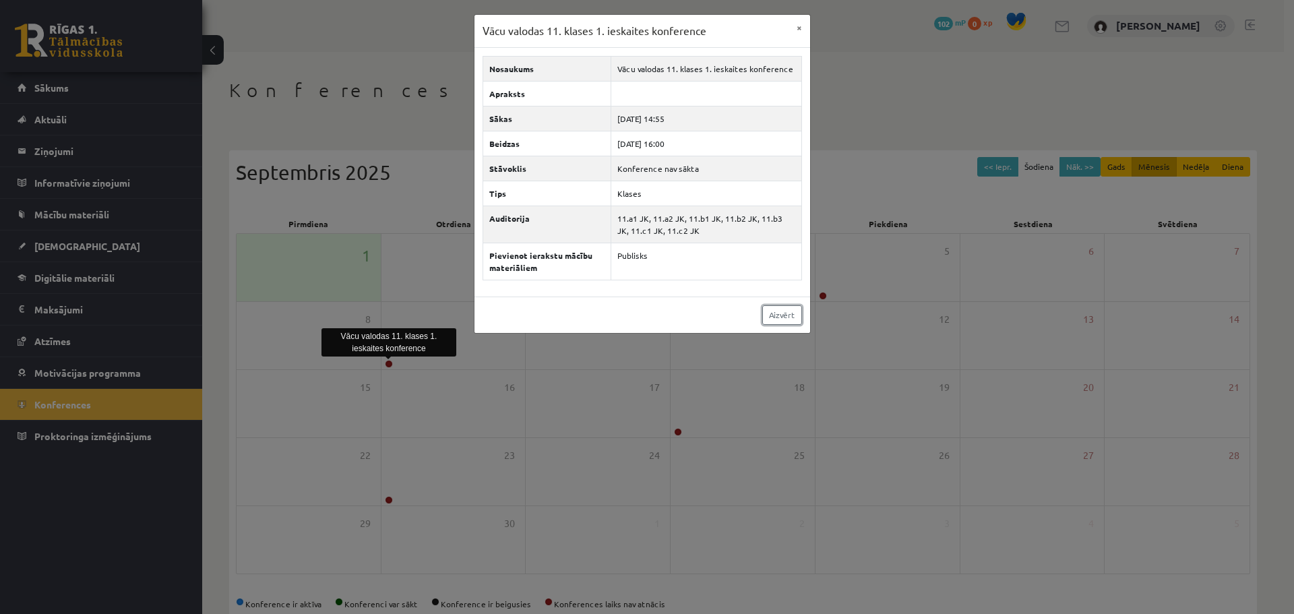
drag, startPoint x: 777, startPoint y: 310, endPoint x: 784, endPoint y: 315, distance: 8.6
click at [777, 311] on link "Aizvērt" at bounding box center [782, 315] width 40 height 20
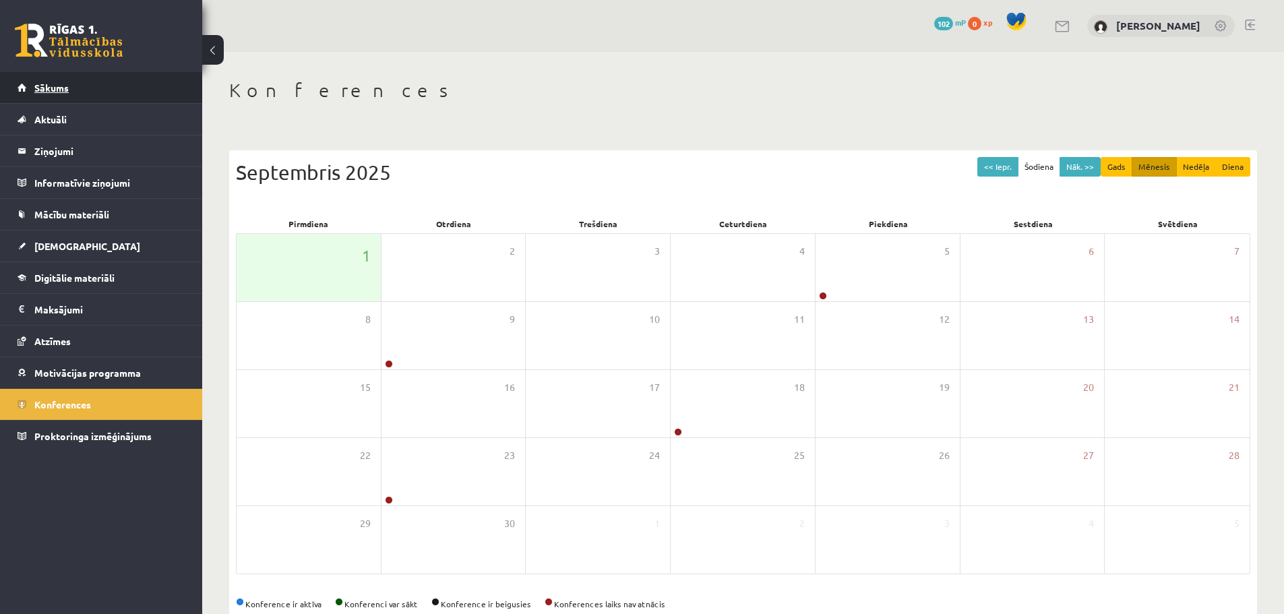
click at [42, 89] on span "Sākums" at bounding box center [51, 88] width 34 height 12
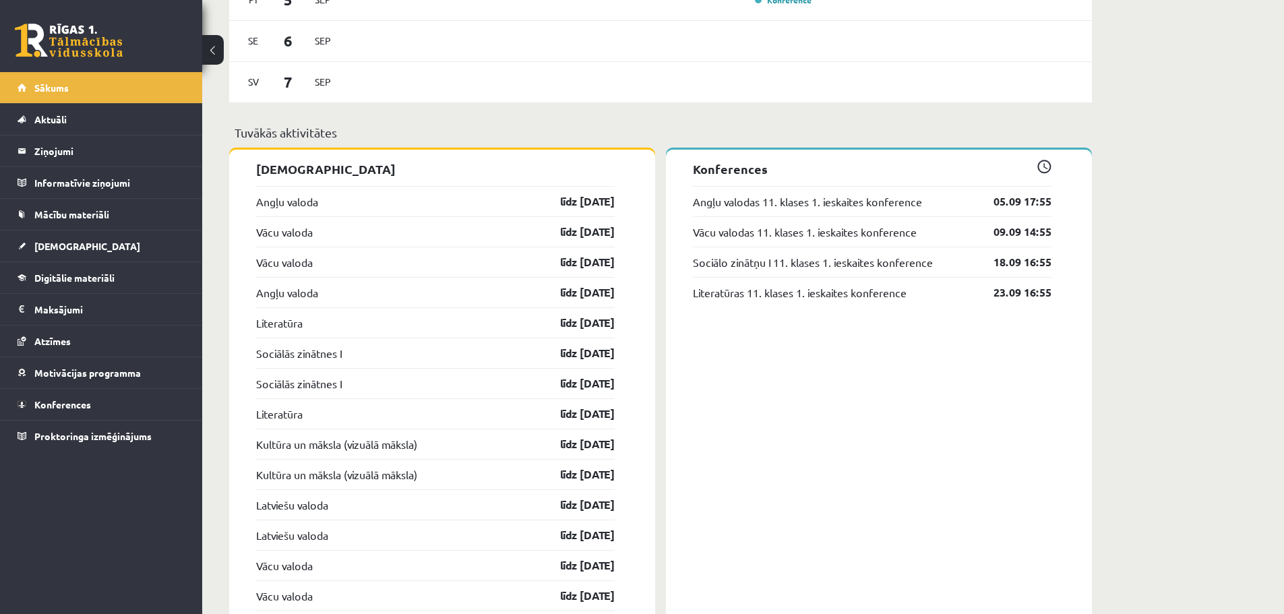
scroll to position [1146, 0]
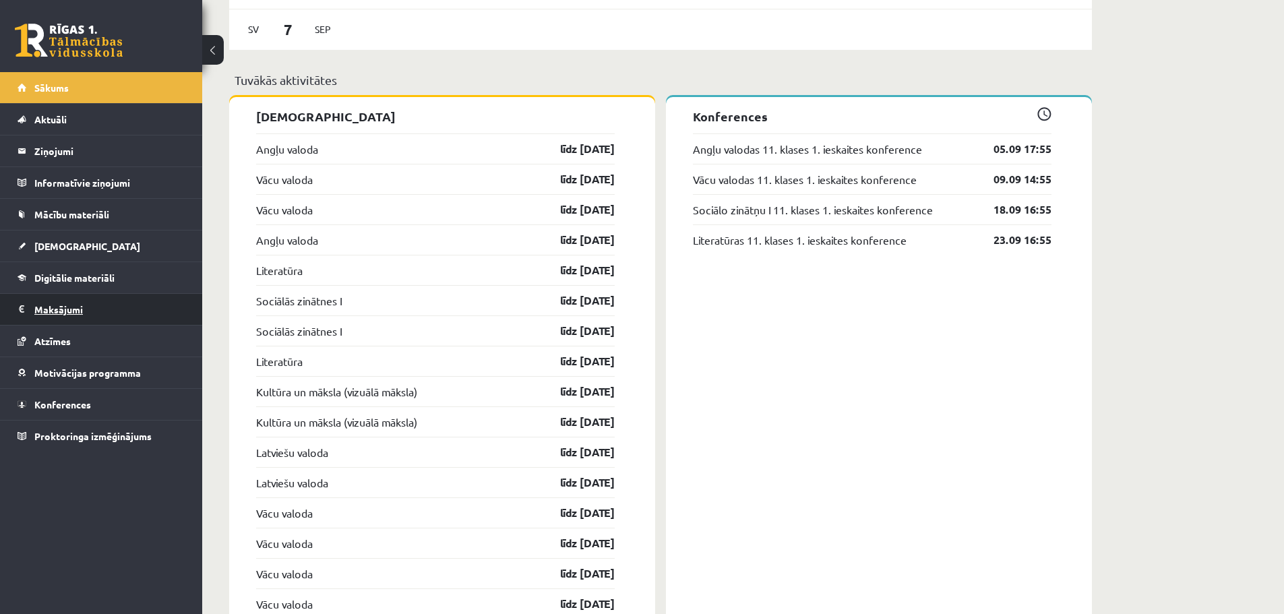
click at [90, 302] on legend "Maksājumi 0" at bounding box center [109, 309] width 151 height 31
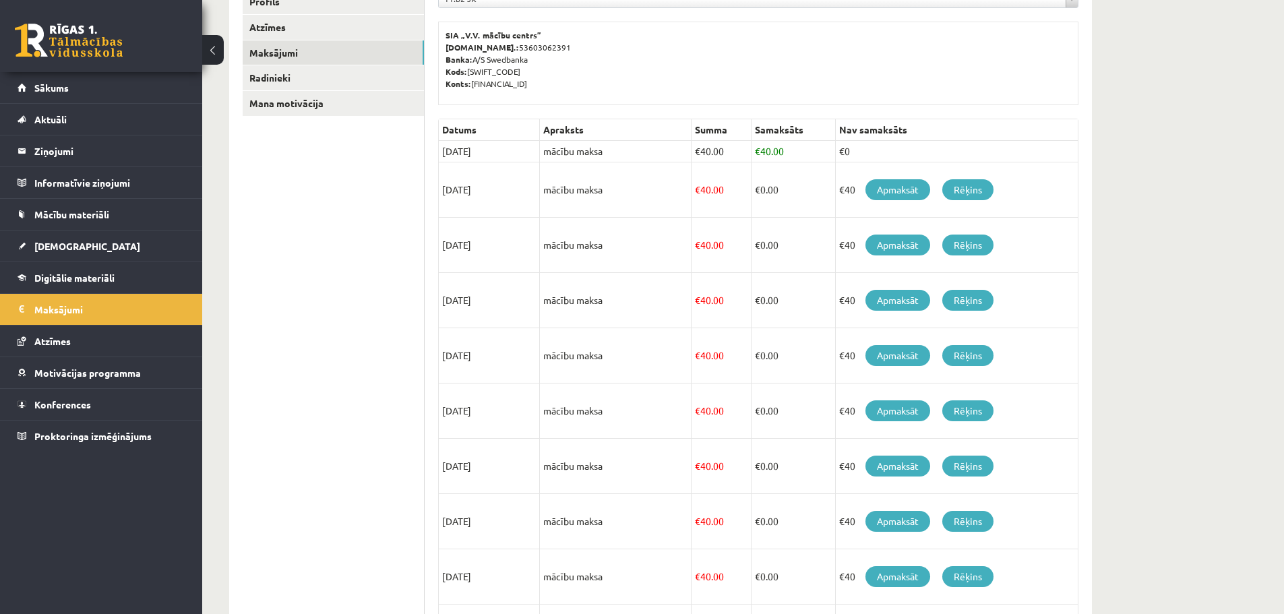
scroll to position [72, 0]
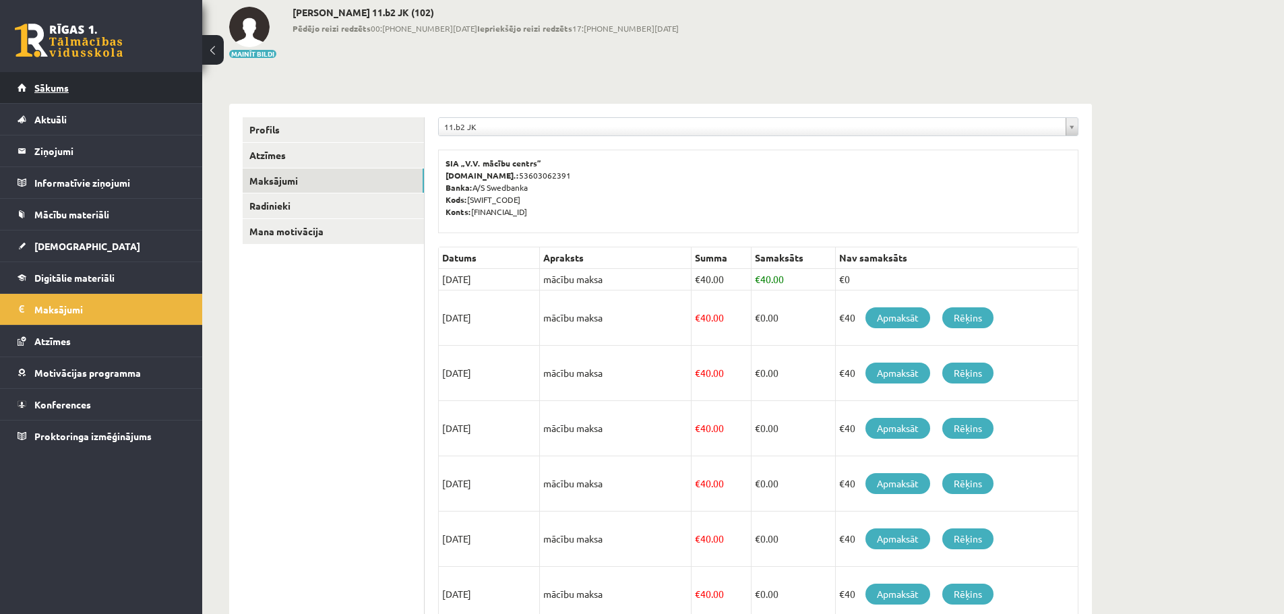
click at [80, 88] on link "Sākums" at bounding box center [102, 87] width 168 height 31
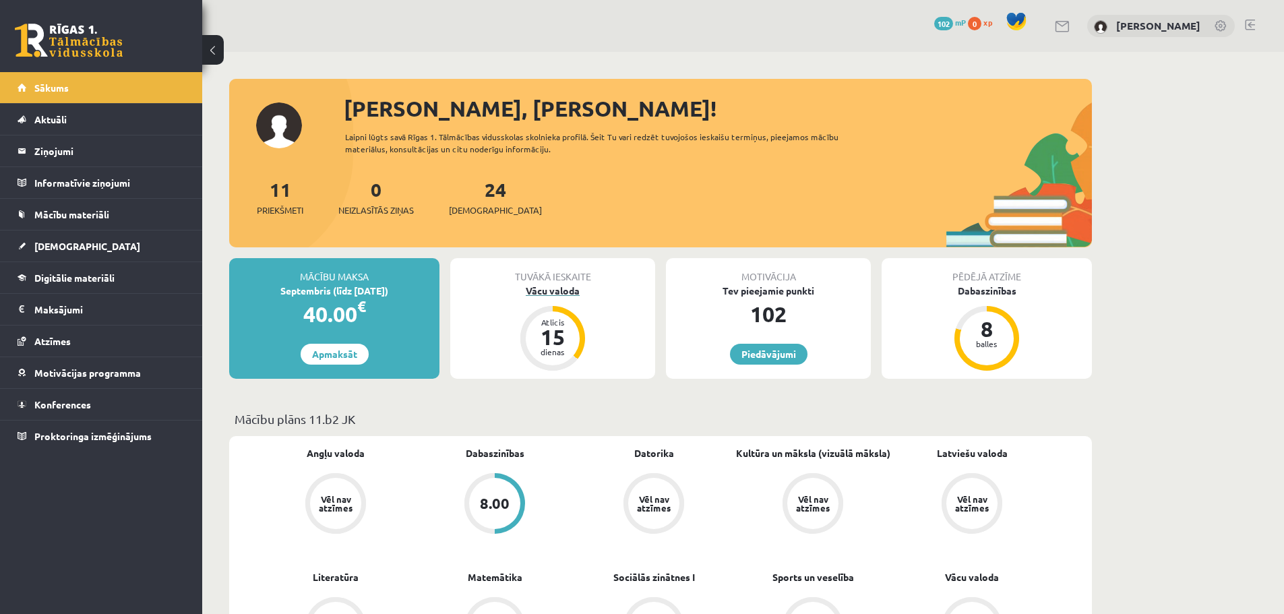
click at [569, 289] on div "Vācu valoda" at bounding box center [552, 291] width 205 height 14
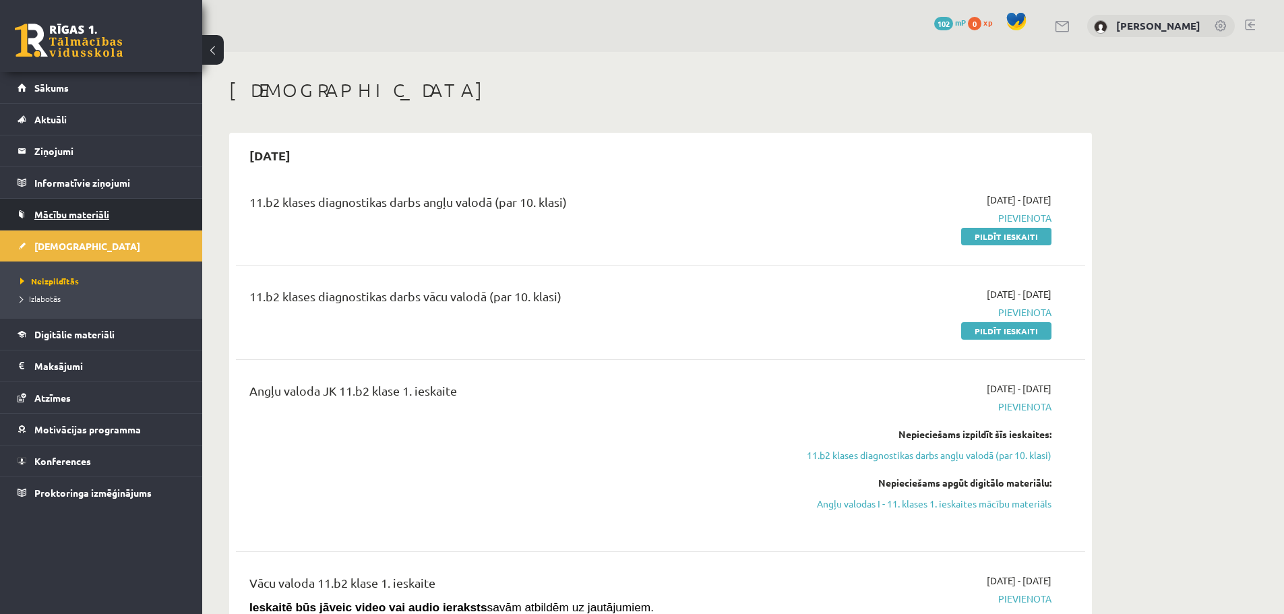
click at [82, 210] on span "Mācību materiāli" at bounding box center [71, 214] width 75 height 12
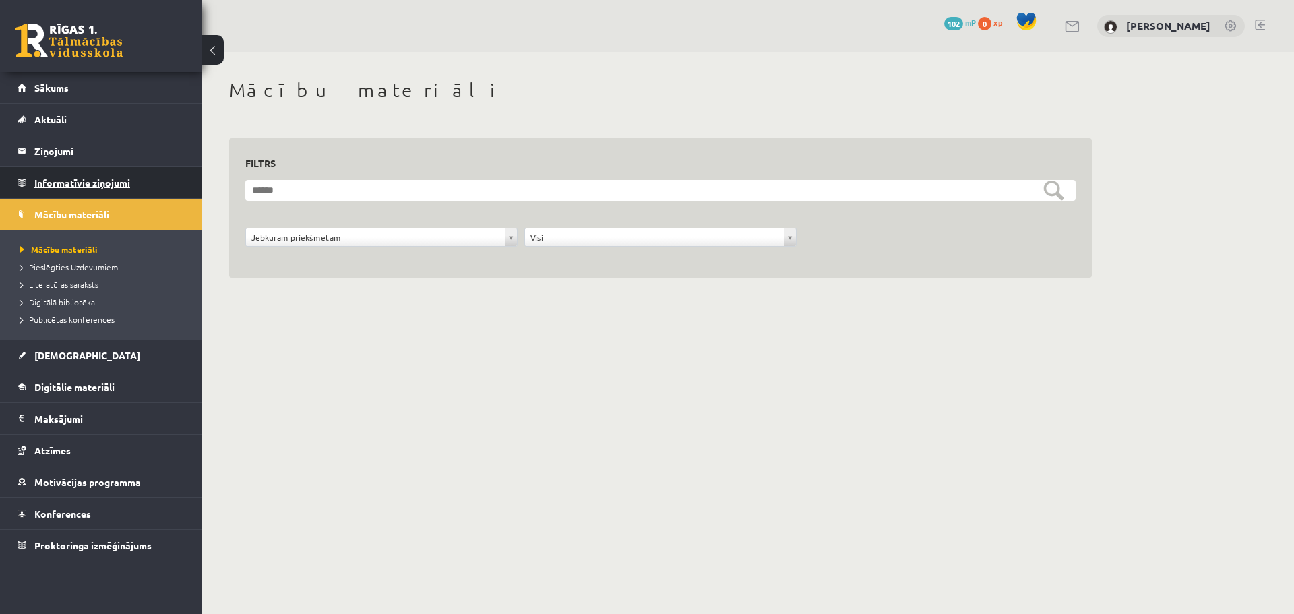
click at [150, 169] on legend "Informatīvie ziņojumi 0" at bounding box center [109, 182] width 151 height 31
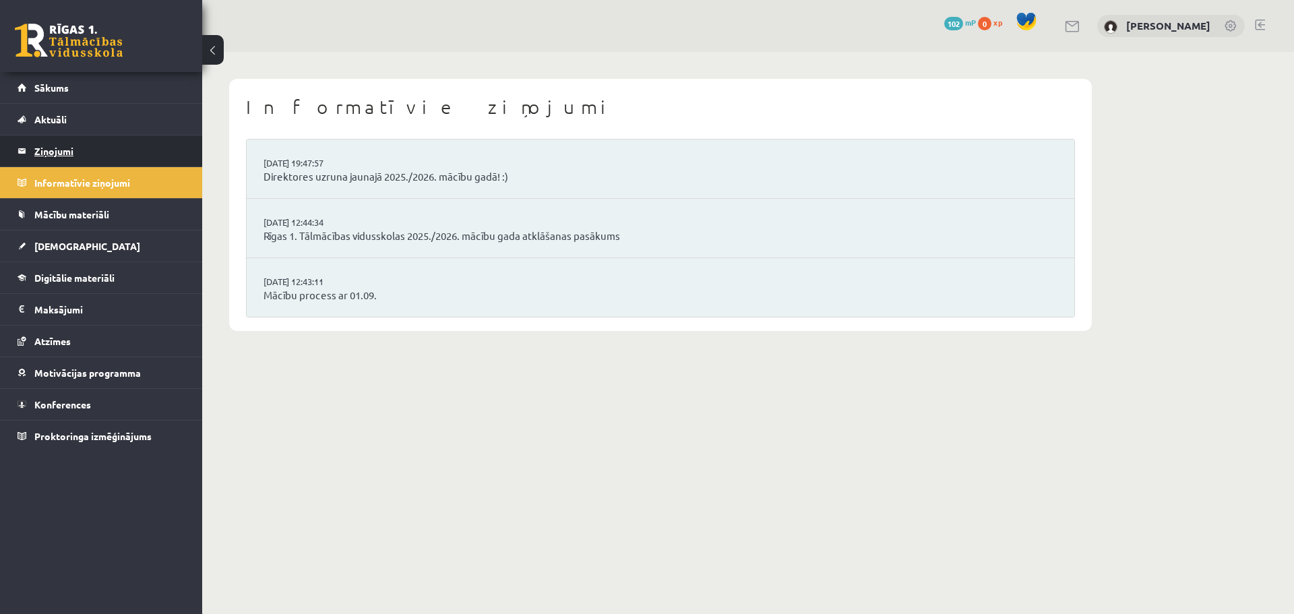
click at [68, 156] on legend "Ziņojumi 0" at bounding box center [109, 150] width 151 height 31
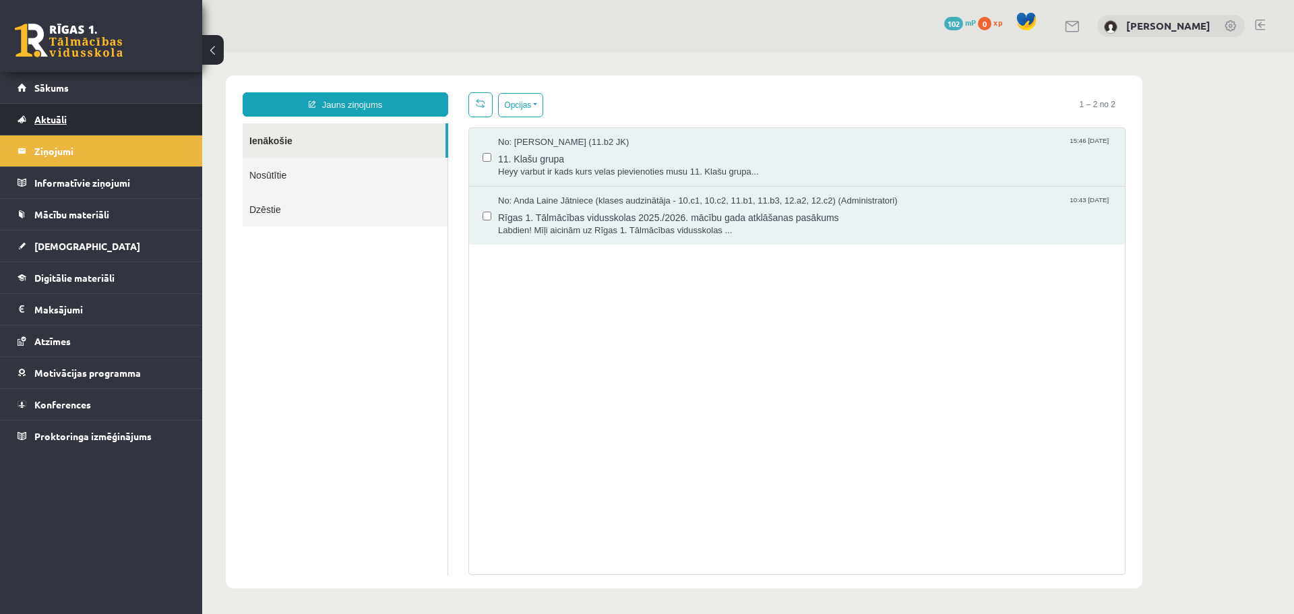
click at [60, 113] on link "Aktuāli" at bounding box center [102, 119] width 168 height 31
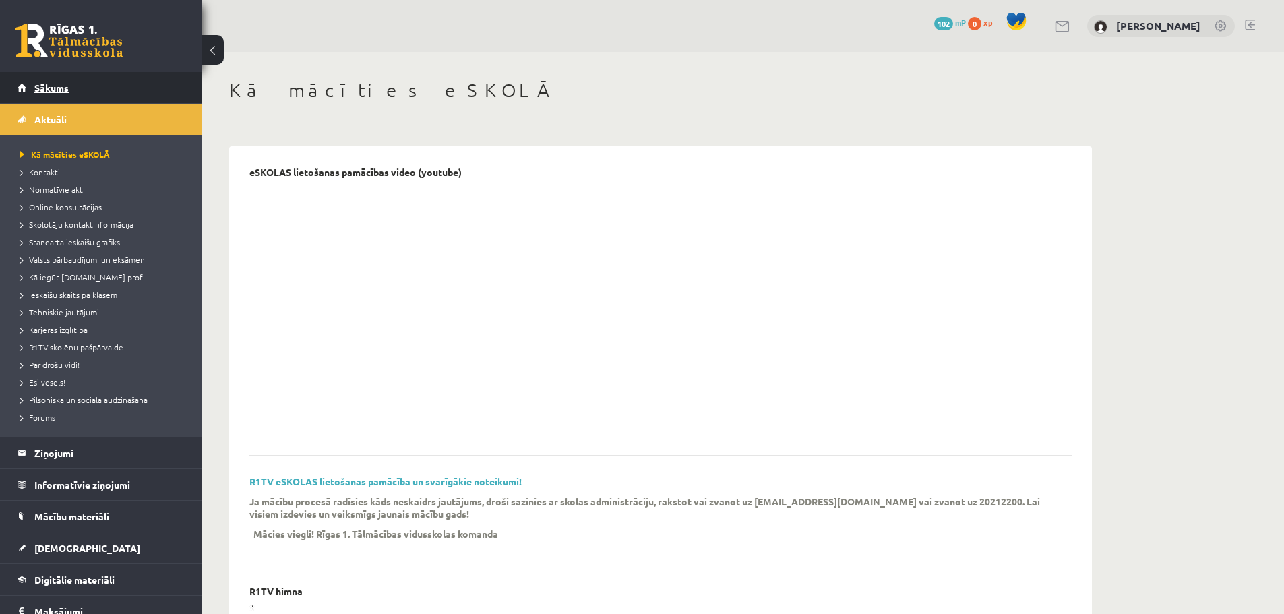
click at [58, 94] on link "Sākums" at bounding box center [102, 87] width 168 height 31
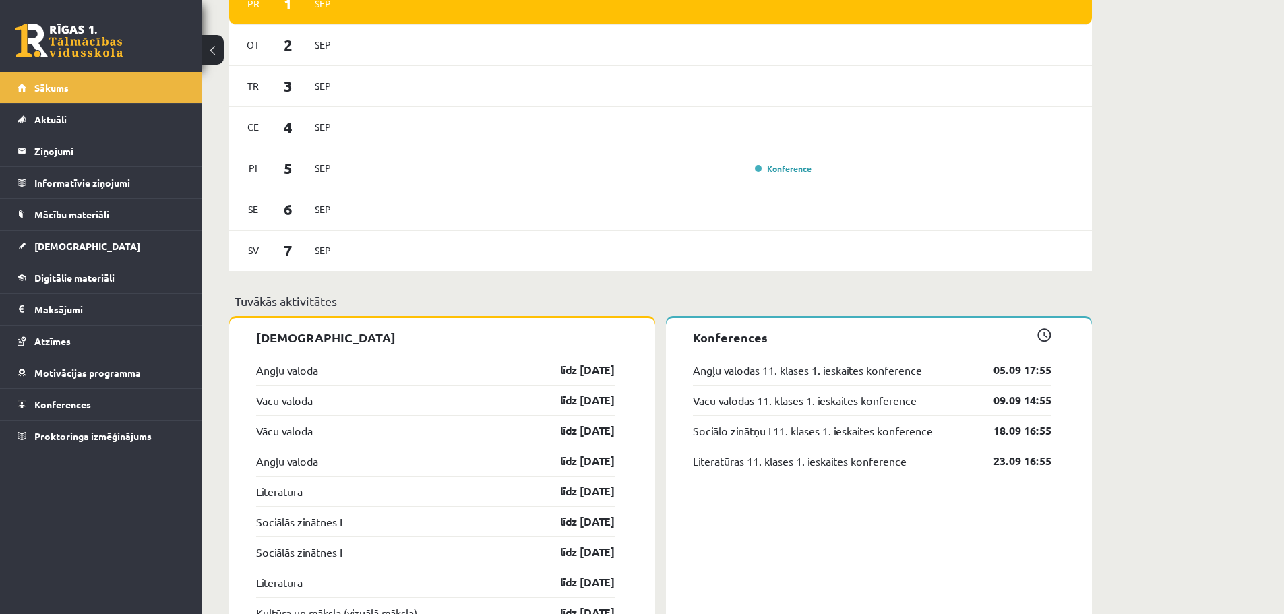
scroll to position [944, 0]
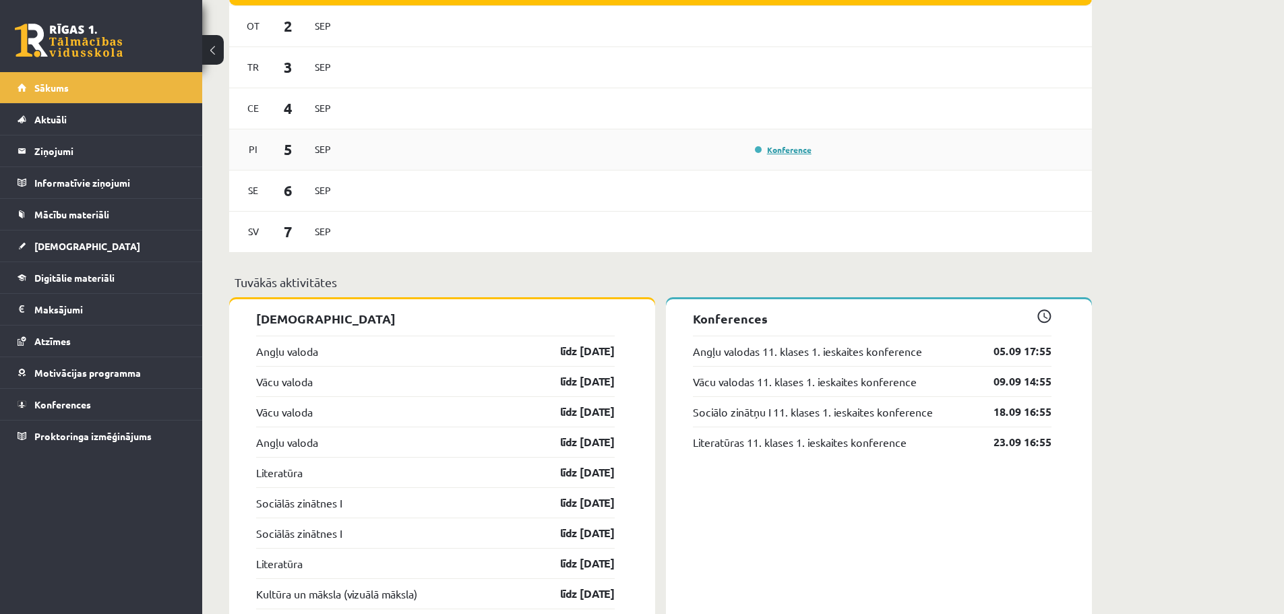
click at [770, 154] on link "Konference" at bounding box center [783, 149] width 57 height 11
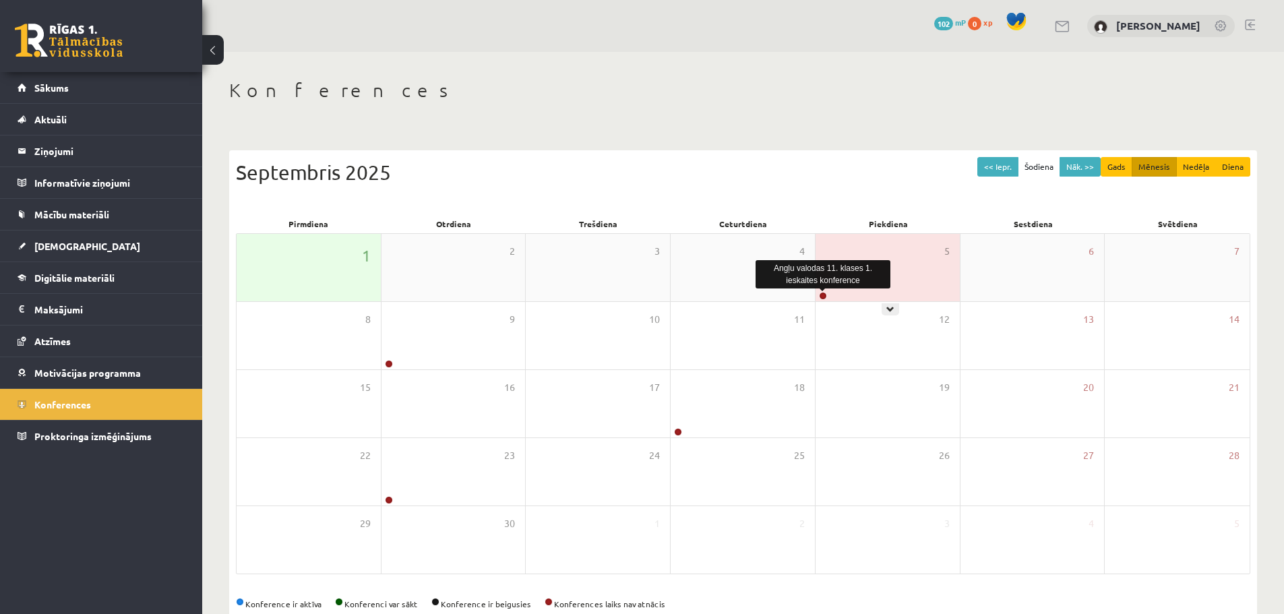
click at [819, 295] on link at bounding box center [823, 296] width 8 height 8
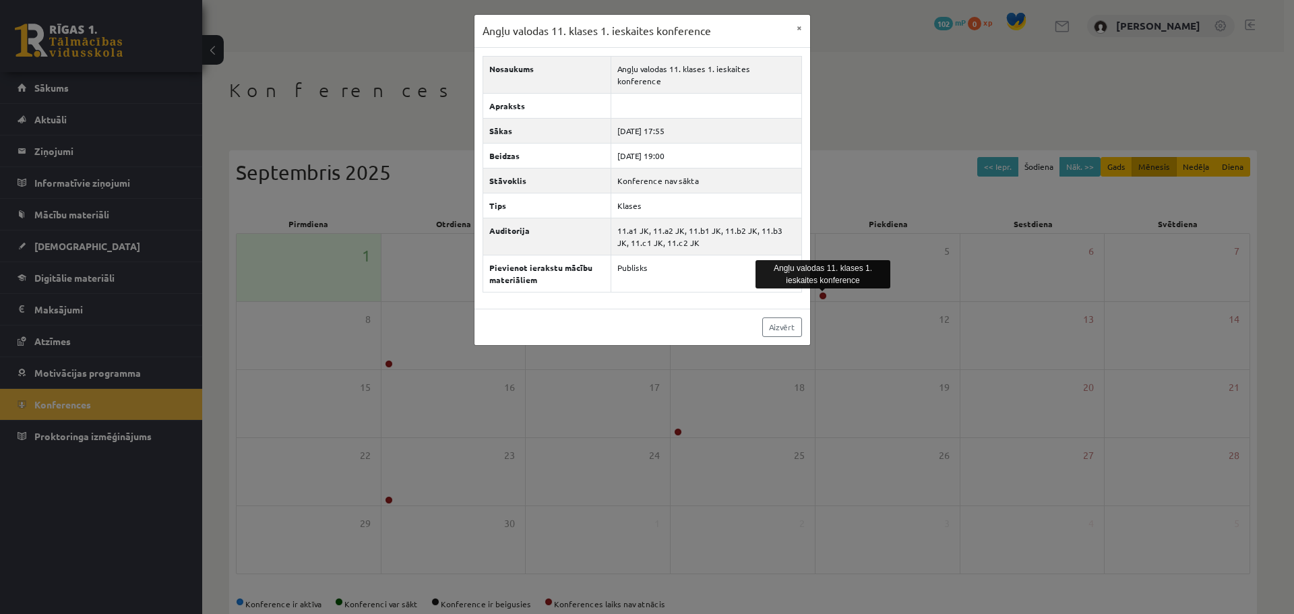
click at [839, 216] on div "Angļu valodas 11. klases 1. ieskaites konference × Nosaukums Angļu valodas 11. …" at bounding box center [647, 307] width 1294 height 614
